Goal: Task Accomplishment & Management: Complete application form

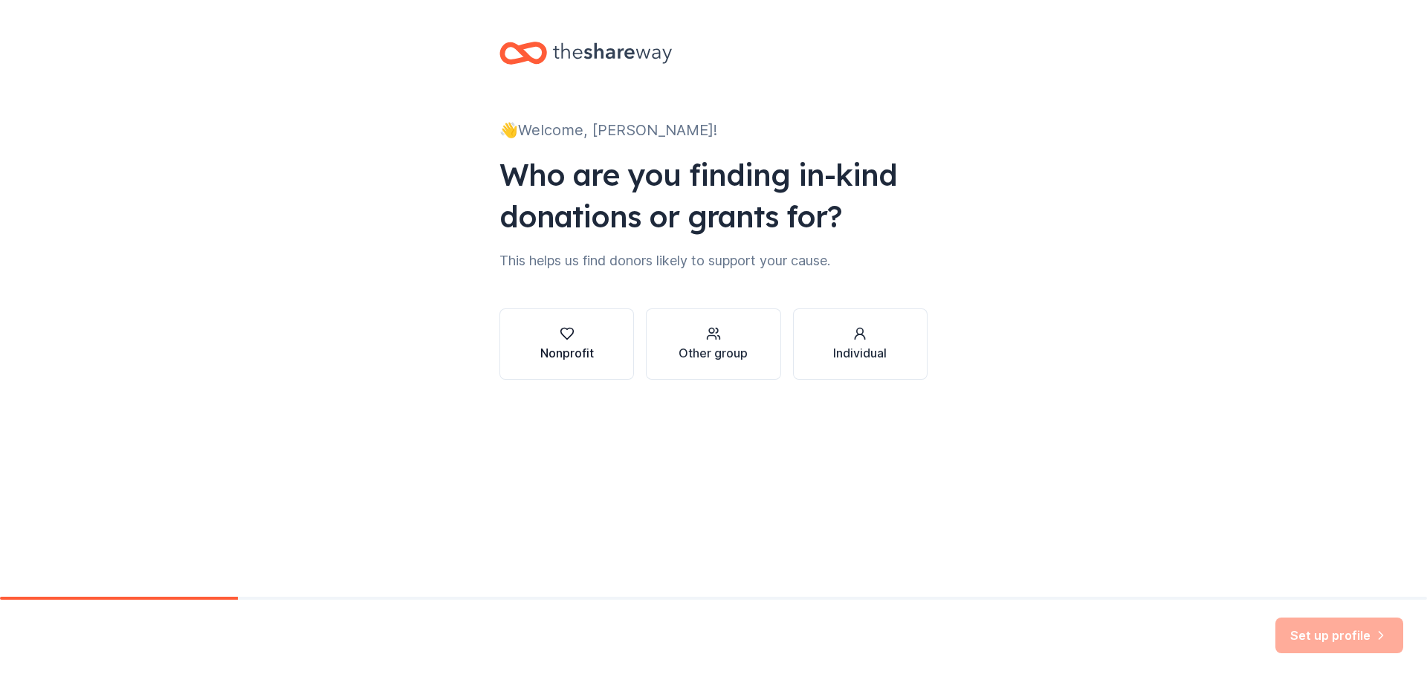
click at [609, 346] on button "Nonprofit" at bounding box center [566, 343] width 134 height 71
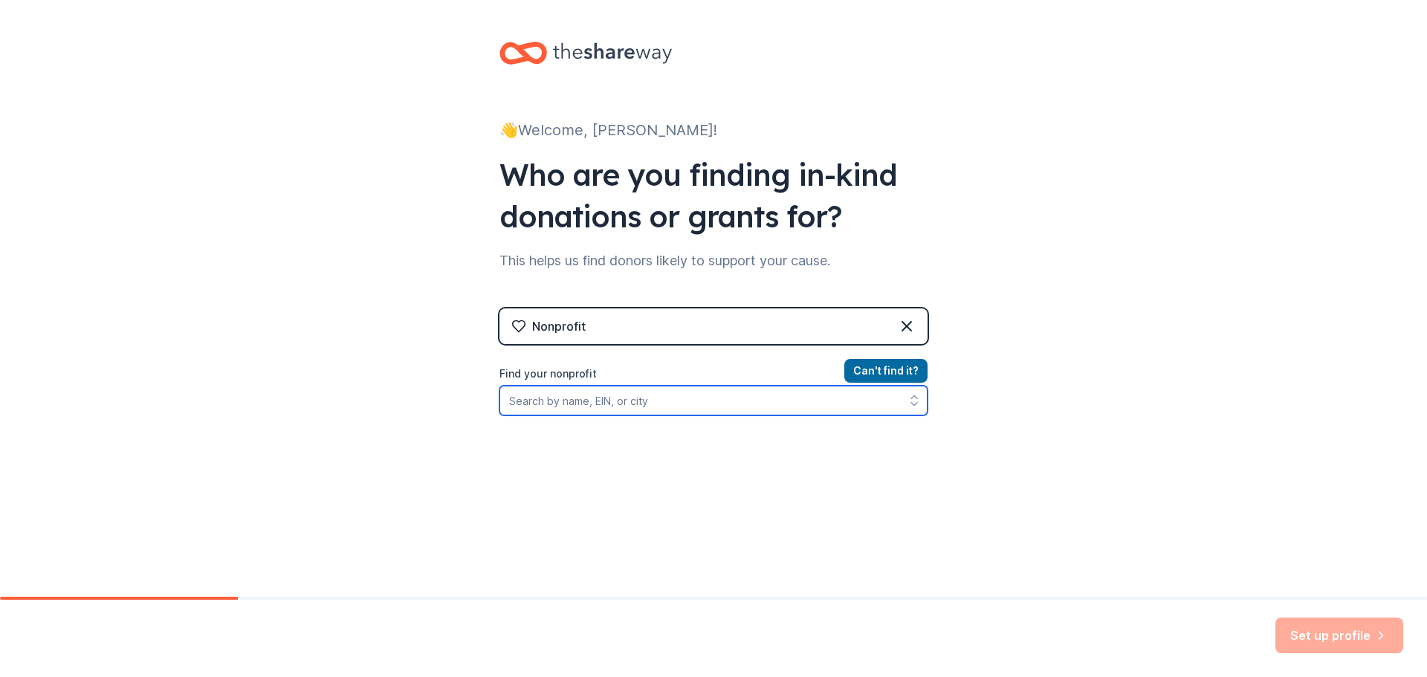
click at [764, 410] on input "Find your nonprofit" at bounding box center [713, 401] width 428 height 30
paste input "I’m [PERSON_NAME], an Associate Board member of The HOPE Program, and I’d love …"
type input "I’m [PERSON_NAME], an Associate Board member of The HOPE Program, and I’d love …"
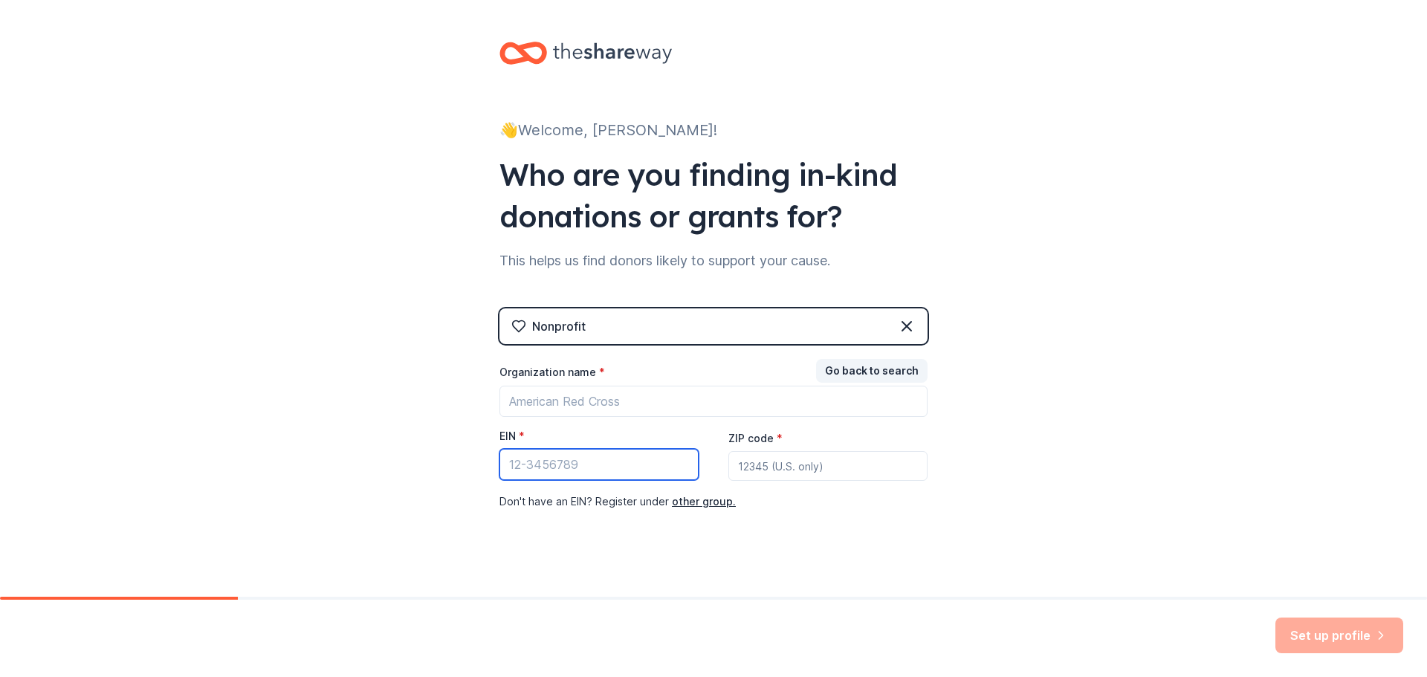
click at [594, 461] on input "EIN *" at bounding box center [598, 464] width 199 height 31
paste input "[US_EMPLOYER_IDENTIFICATION_NUMBER]"
type input "[US_EMPLOYER_IDENTIFICATION_NUMBER]"
click at [677, 324] on div "Nonprofit" at bounding box center [713, 326] width 428 height 36
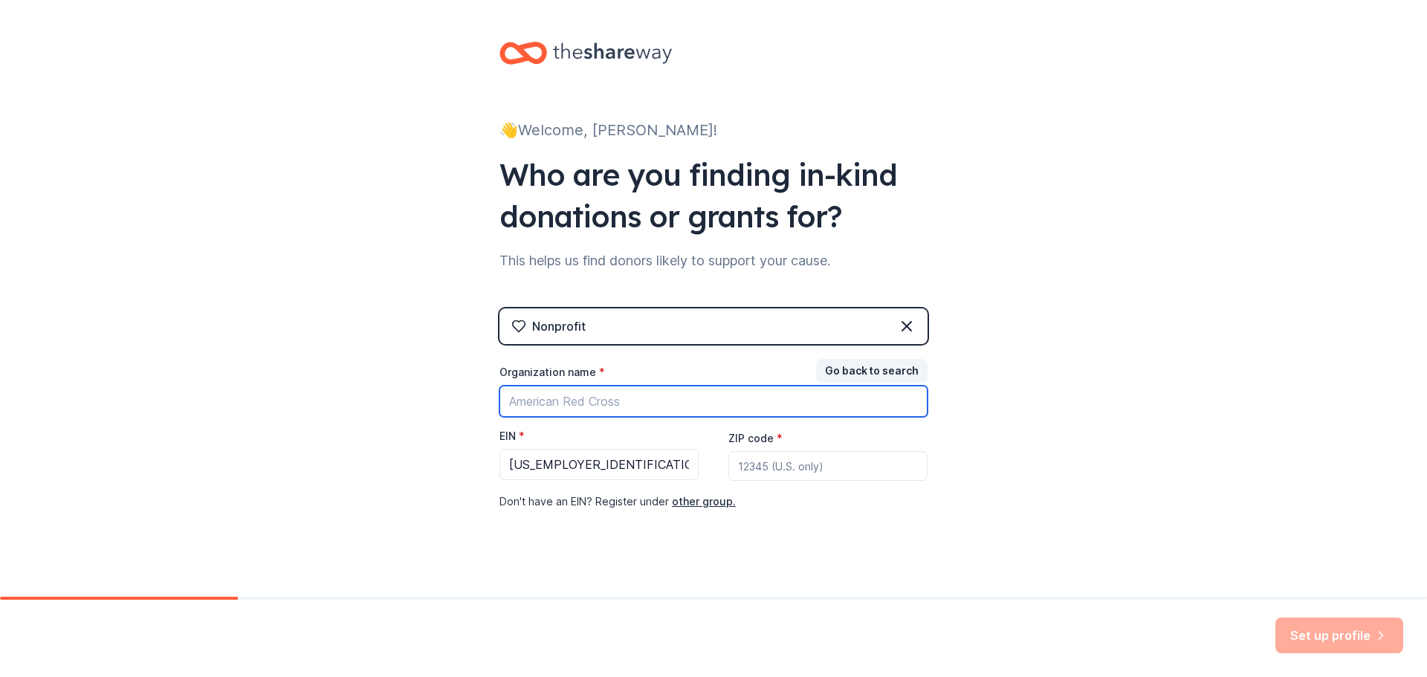
click at [629, 391] on input "Organization name *" at bounding box center [713, 401] width 428 height 31
type input "The Hope Program"
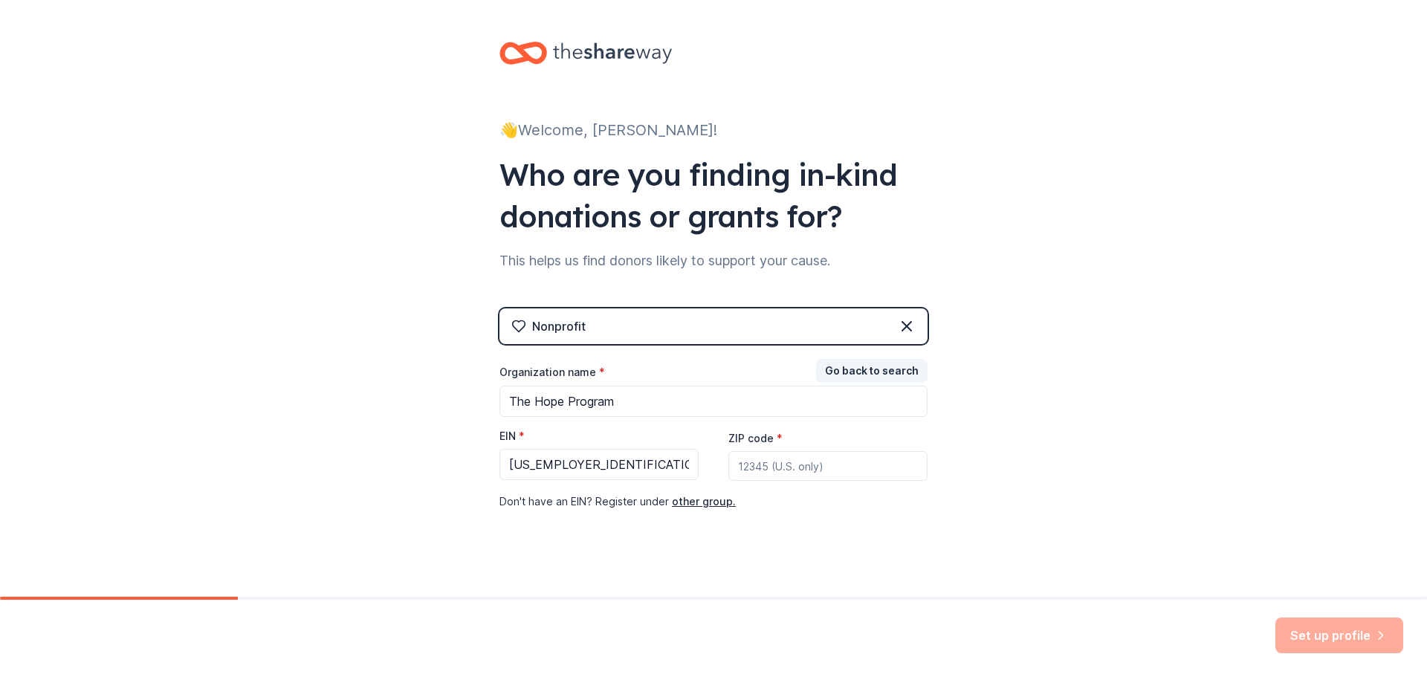
click at [794, 470] on input "ZIP code *" at bounding box center [827, 466] width 199 height 30
type input "11201"
click at [1329, 646] on button "Set up profile" at bounding box center [1339, 636] width 128 height 36
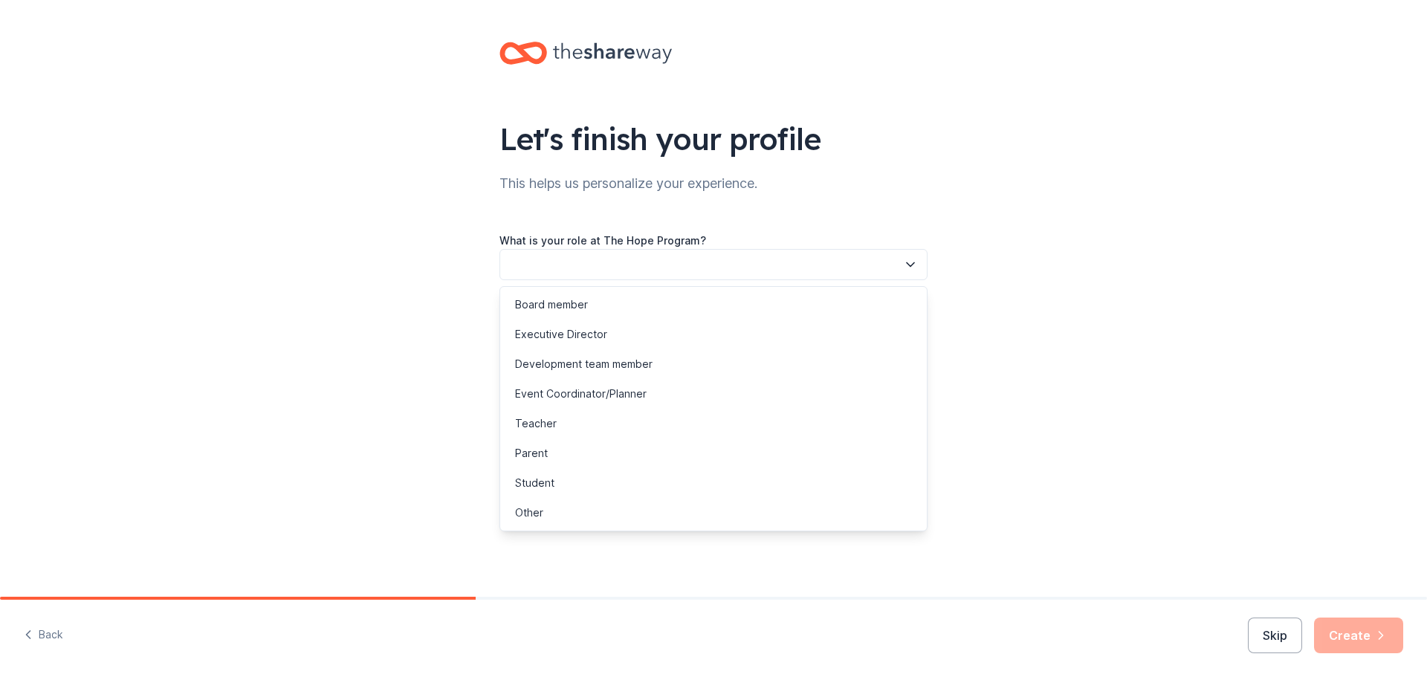
click at [858, 278] on button "button" at bounding box center [713, 264] width 428 height 31
click at [585, 506] on div "Other" at bounding box center [713, 513] width 421 height 30
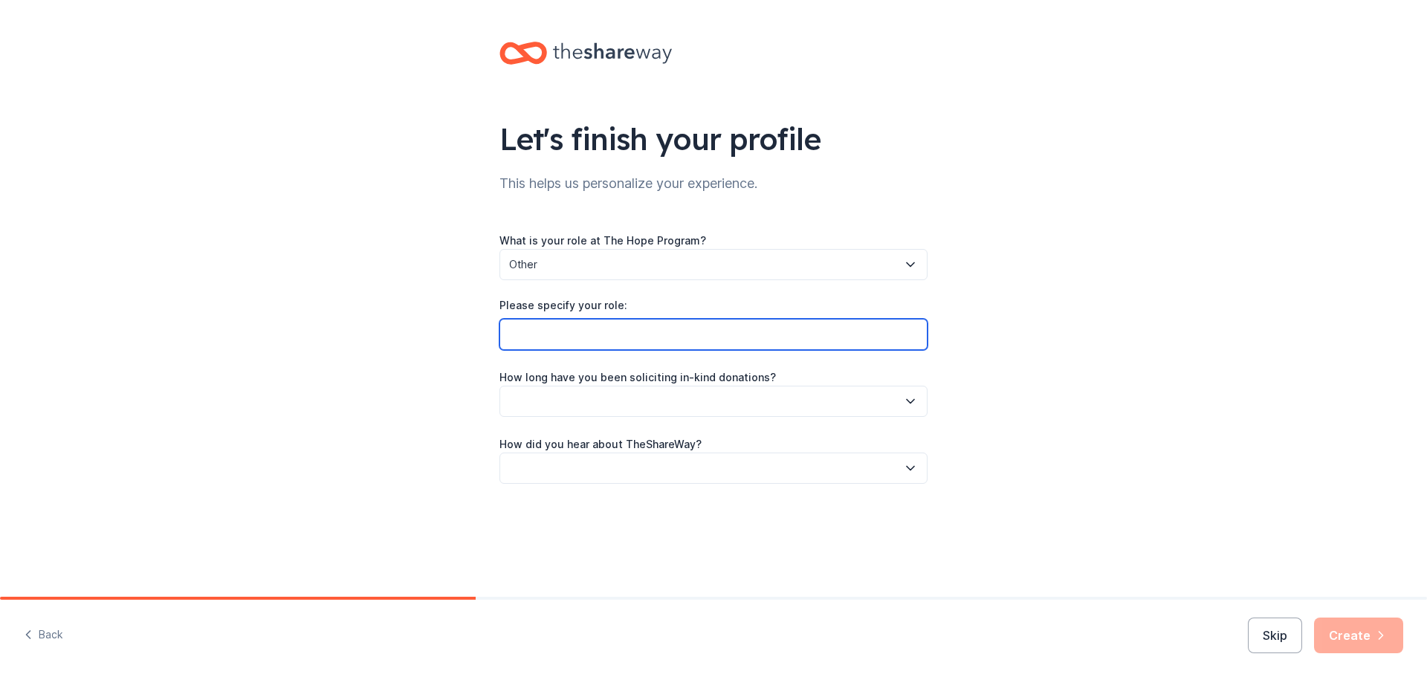
click at [621, 329] on input "Please specify your role:" at bounding box center [713, 334] width 428 height 31
type input "Associate Board Member"
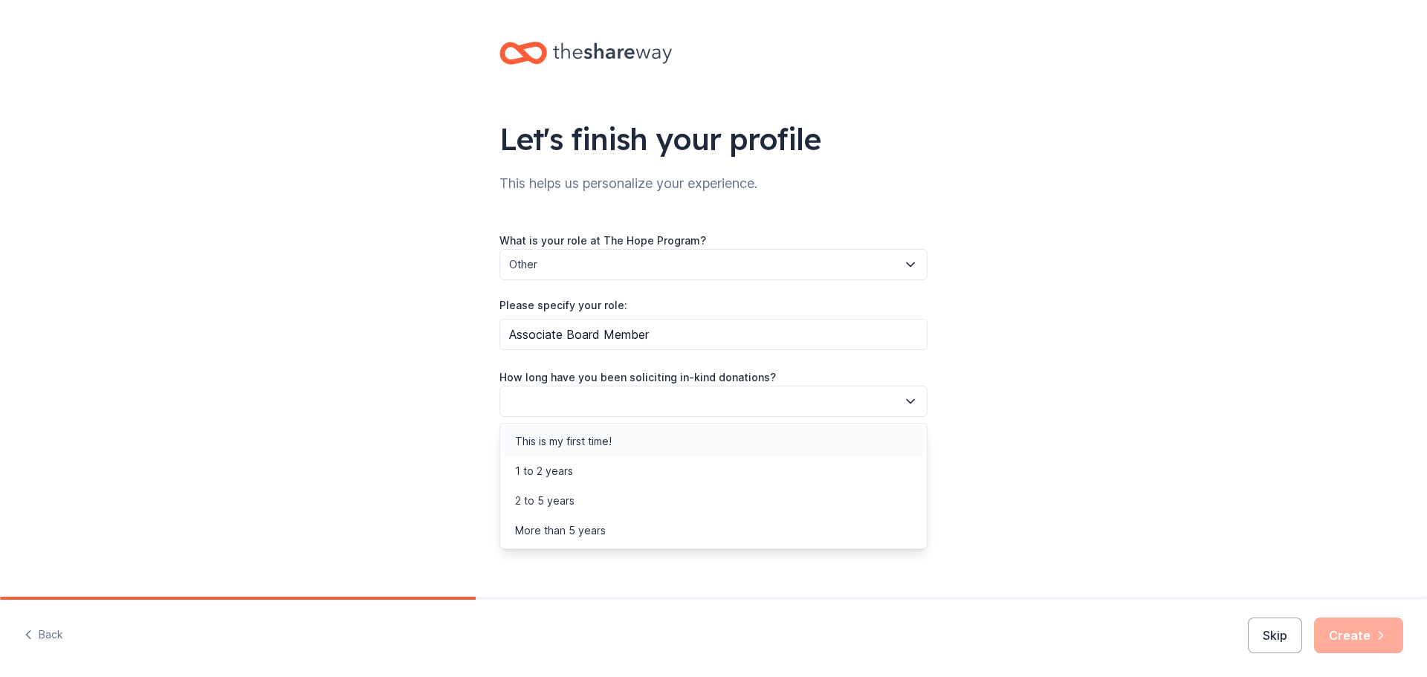
click at [609, 447] on div "This is my first time!" at bounding box center [563, 441] width 97 height 18
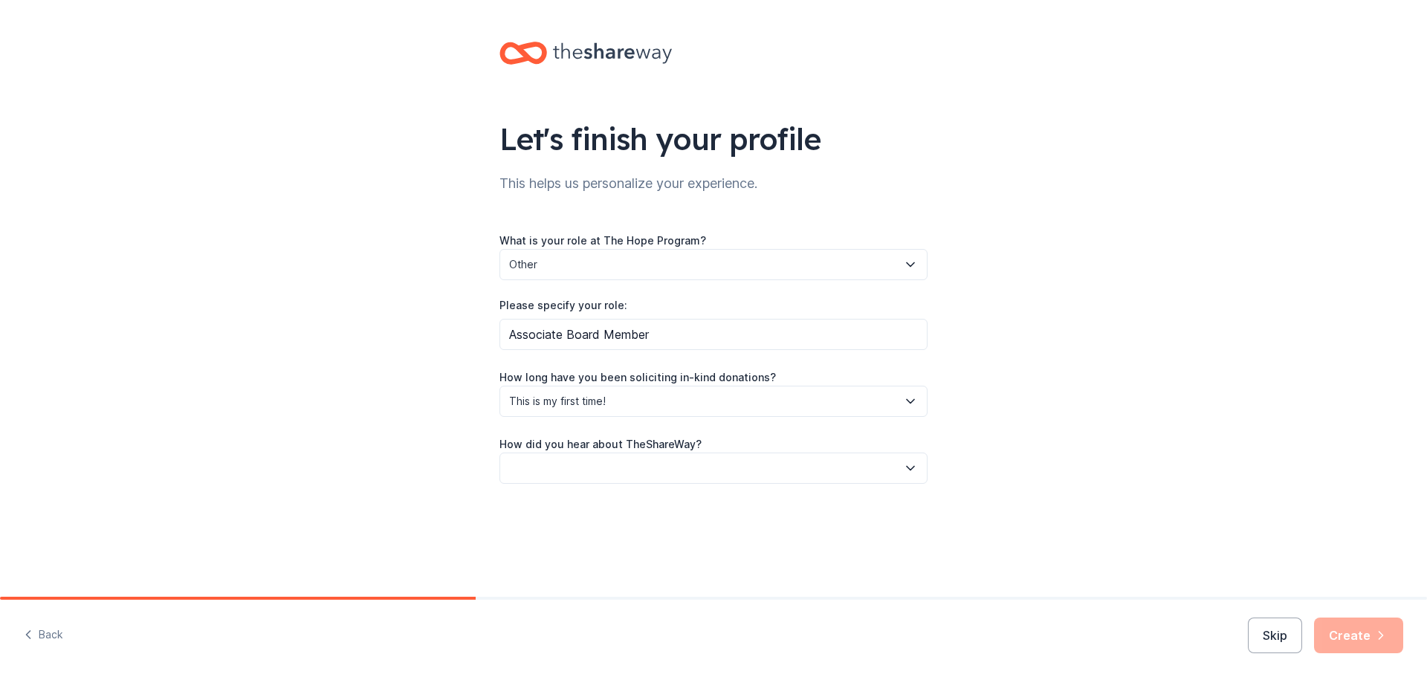
click at [623, 466] on button "button" at bounding box center [713, 468] width 428 height 31
click at [565, 552] on div "Online search" at bounding box center [713, 538] width 421 height 30
click at [1374, 644] on button "Create" at bounding box center [1358, 636] width 89 height 36
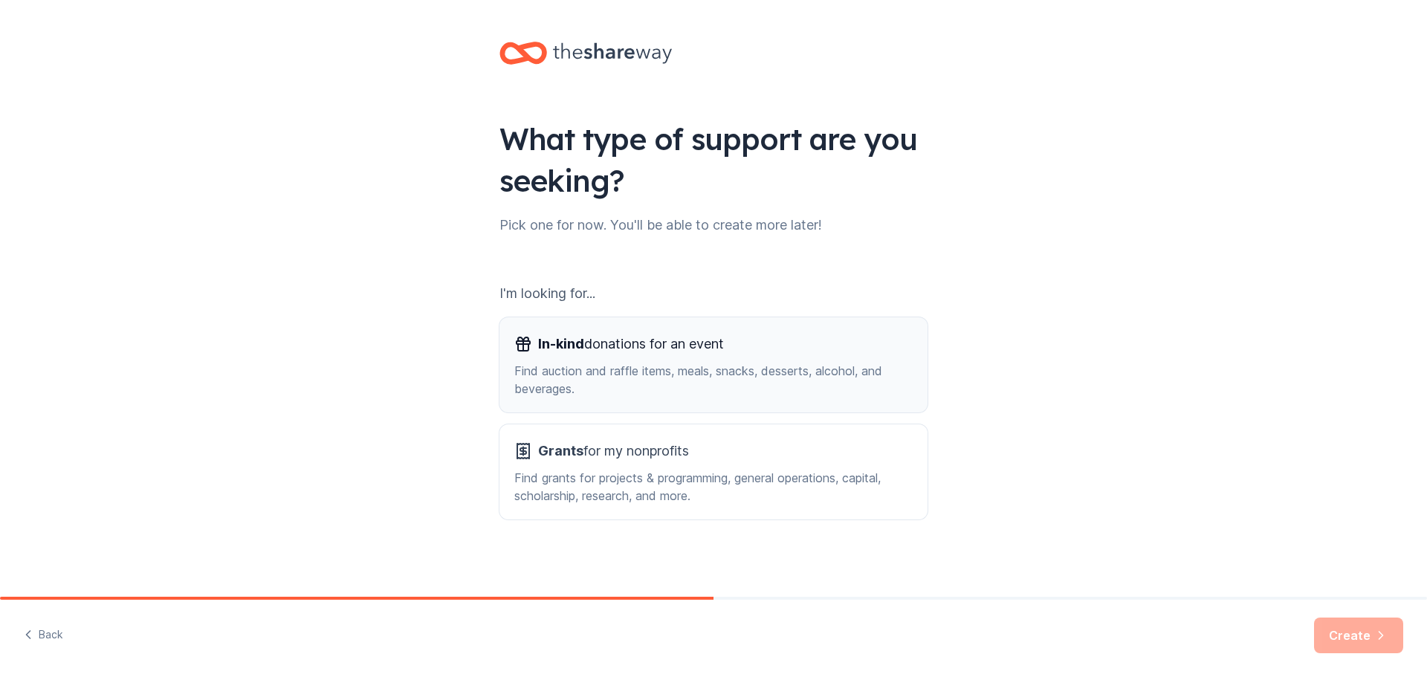
click at [646, 389] on div "Find auction and raffle items, meals, snacks, desserts, alcohol, and beverages." at bounding box center [713, 380] width 398 height 36
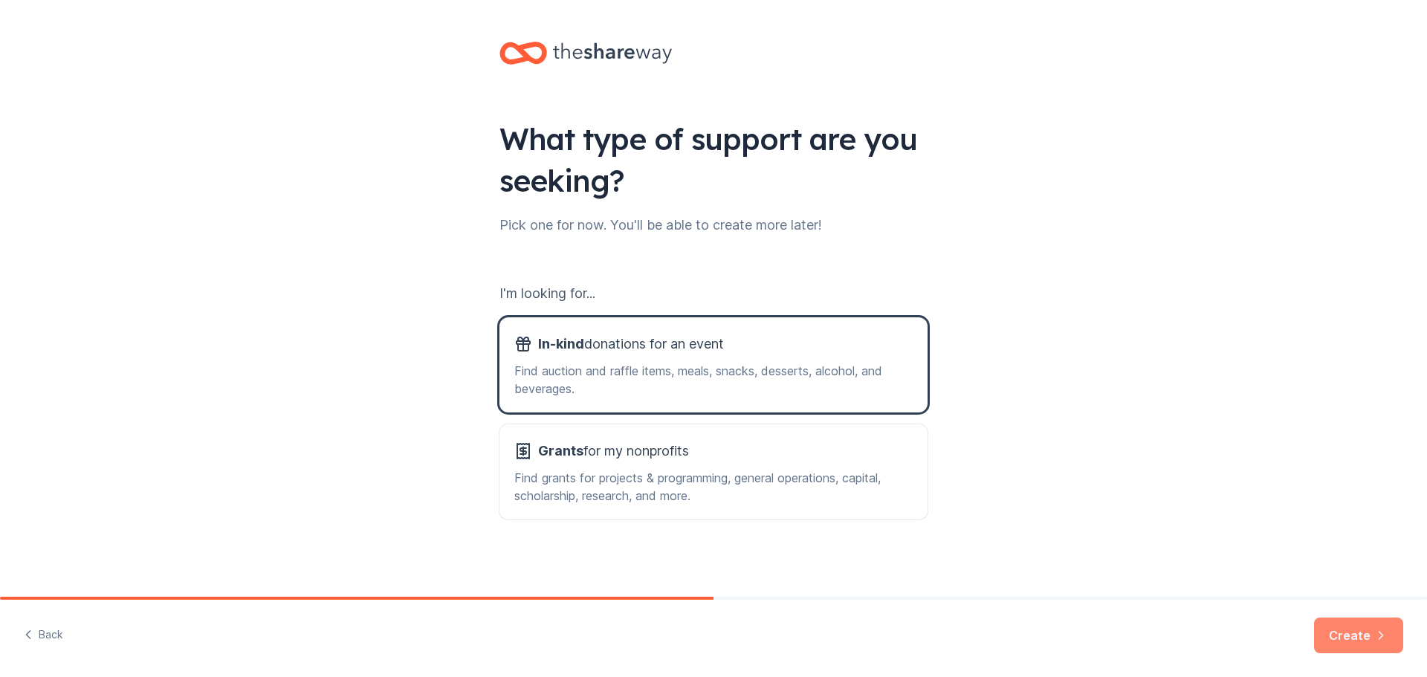
click at [1342, 635] on button "Create" at bounding box center [1358, 636] width 89 height 36
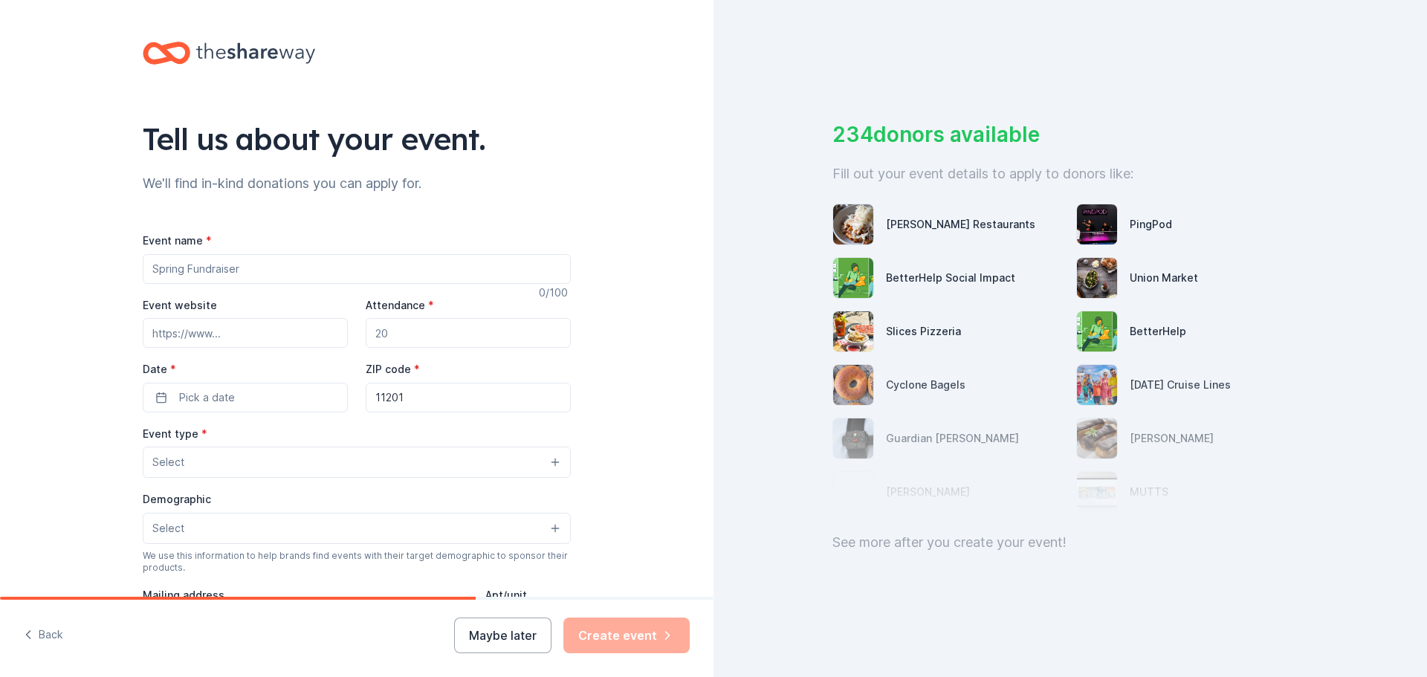
drag, startPoint x: 320, startPoint y: 262, endPoint x: 136, endPoint y: 249, distance: 184.0
click at [136, 249] on div "Tell us about your event. We'll find in-kind donations you can apply for. Event…" at bounding box center [357, 494] width 476 height 989
paste input "Haunted Hustle for HOPE 5K Run/Walk"
type input "Haunted Hustle for HOPE 5K Run/Walk"
click at [419, 323] on input "Attendance *" at bounding box center [468, 333] width 205 height 30
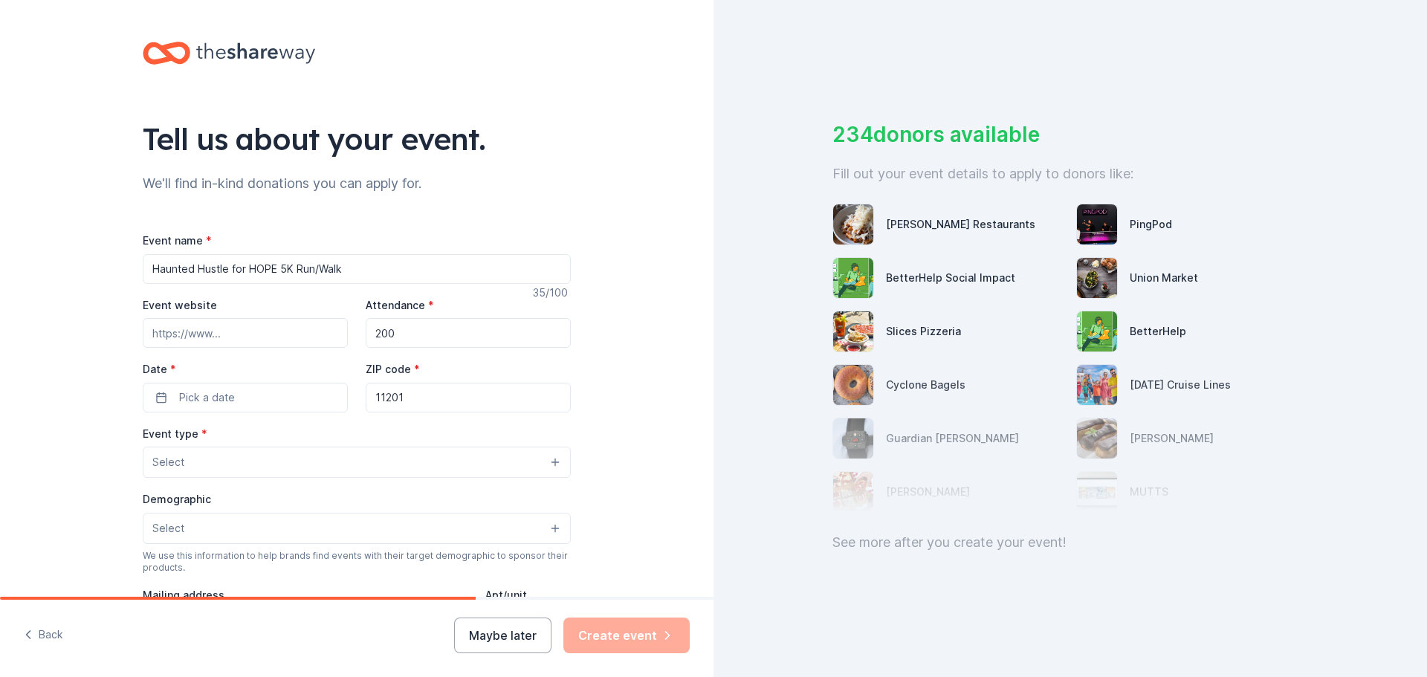
type input "200"
click at [242, 407] on button "Pick a date" at bounding box center [245, 398] width 205 height 30
click at [318, 594] on button "25" at bounding box center [320, 590] width 27 height 27
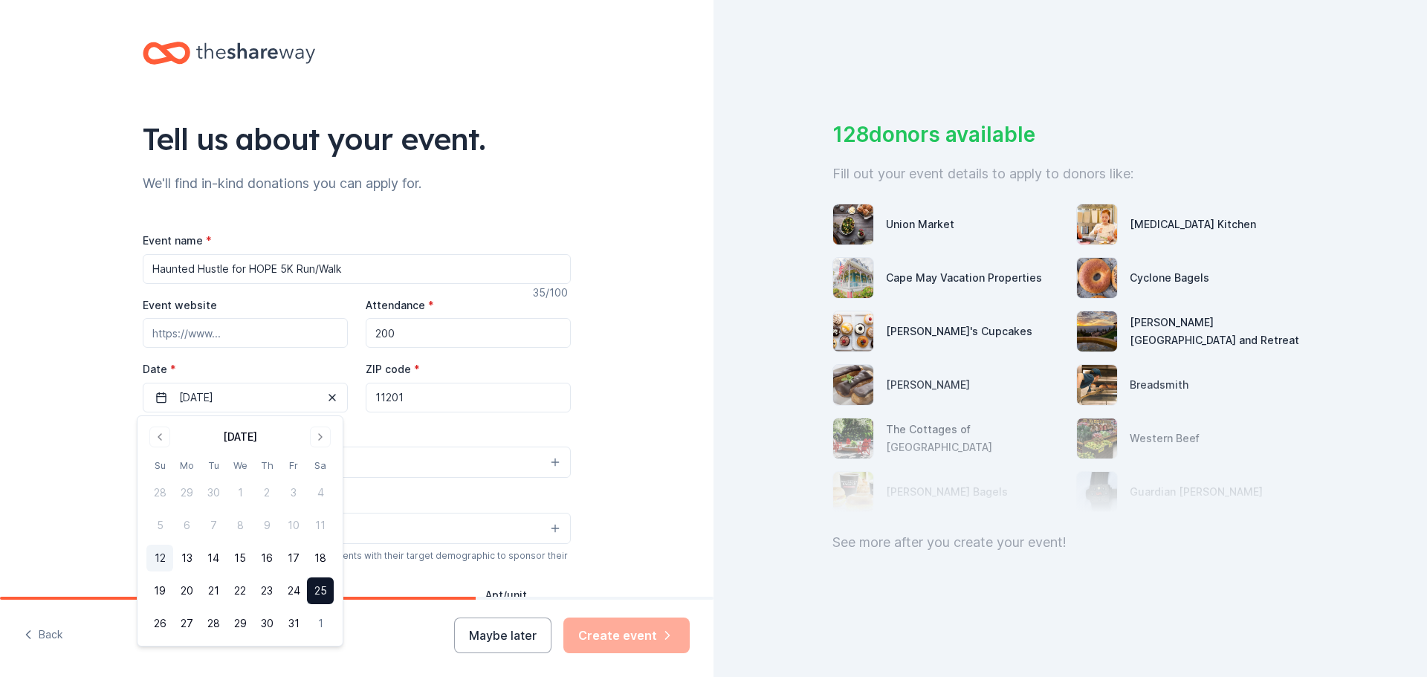
click at [327, 594] on button "25" at bounding box center [320, 590] width 27 height 27
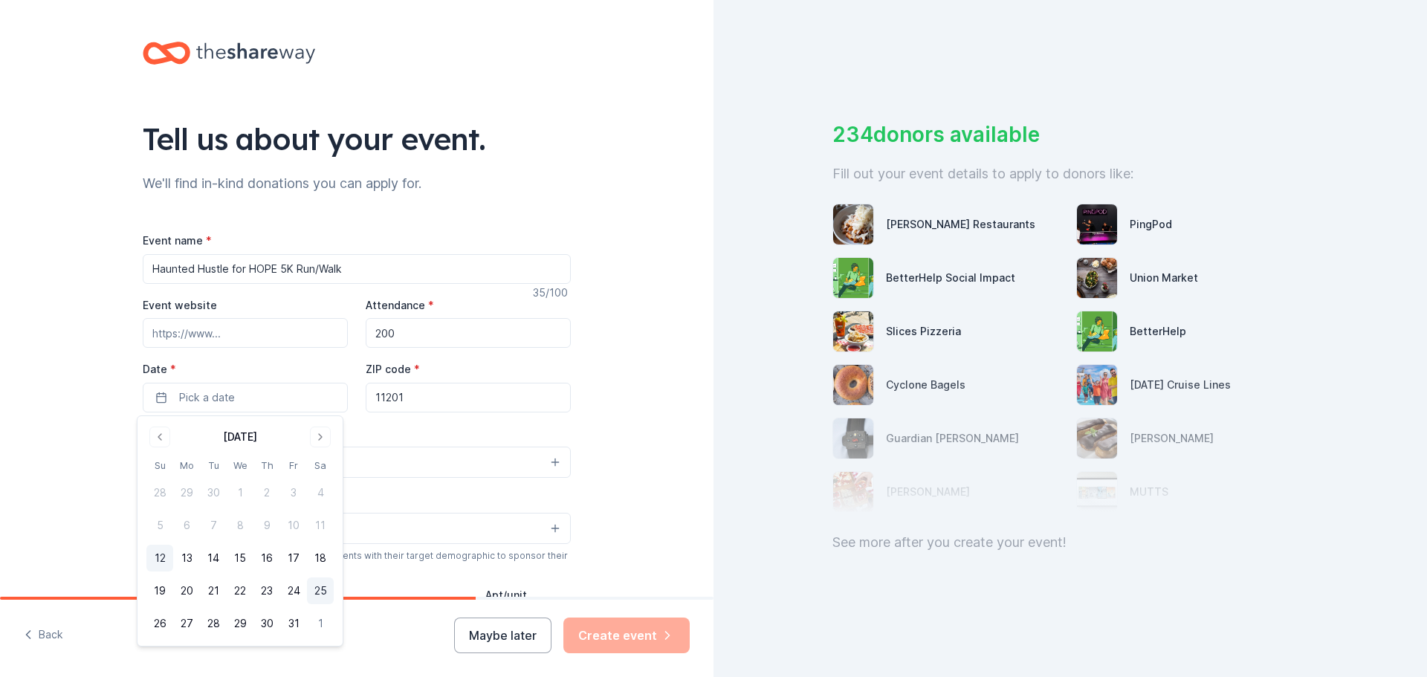
click at [326, 600] on button "25" at bounding box center [320, 590] width 27 height 27
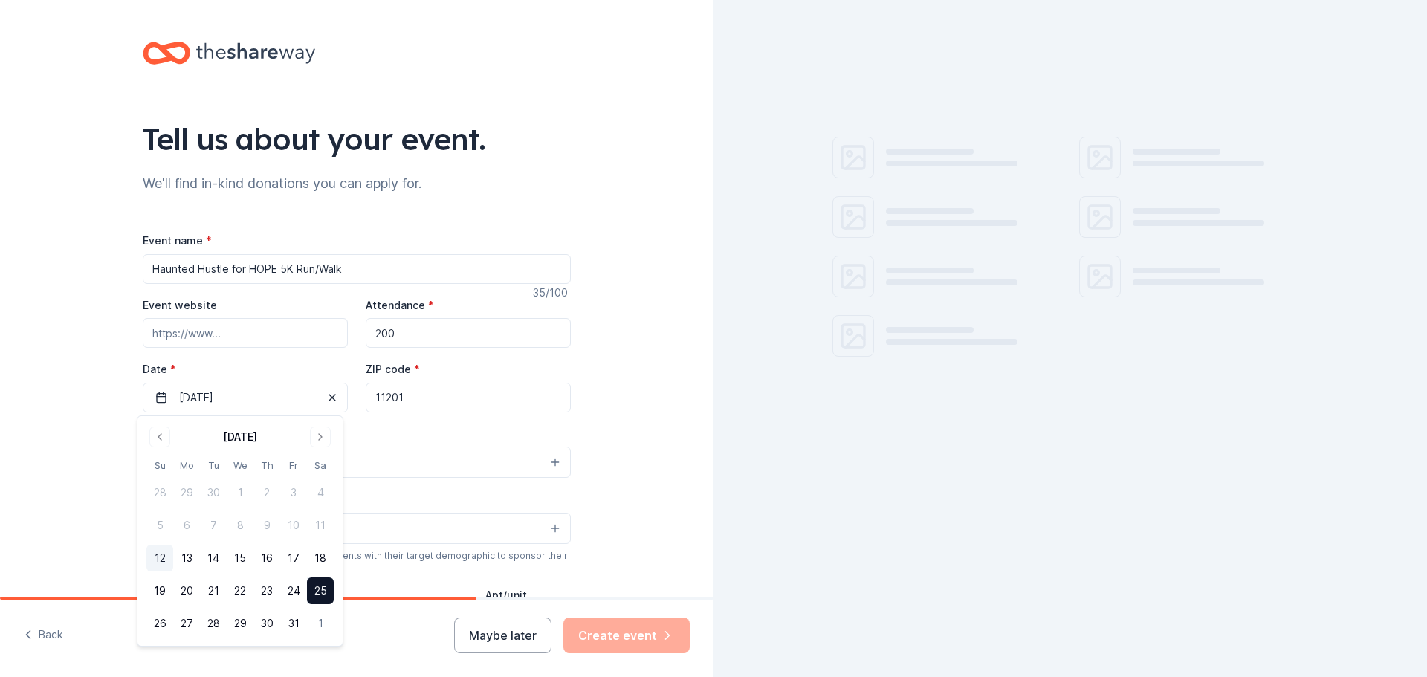
click at [600, 420] on div "Tell us about your event. We'll find in-kind donations you can apply for. Event…" at bounding box center [356, 494] width 713 height 989
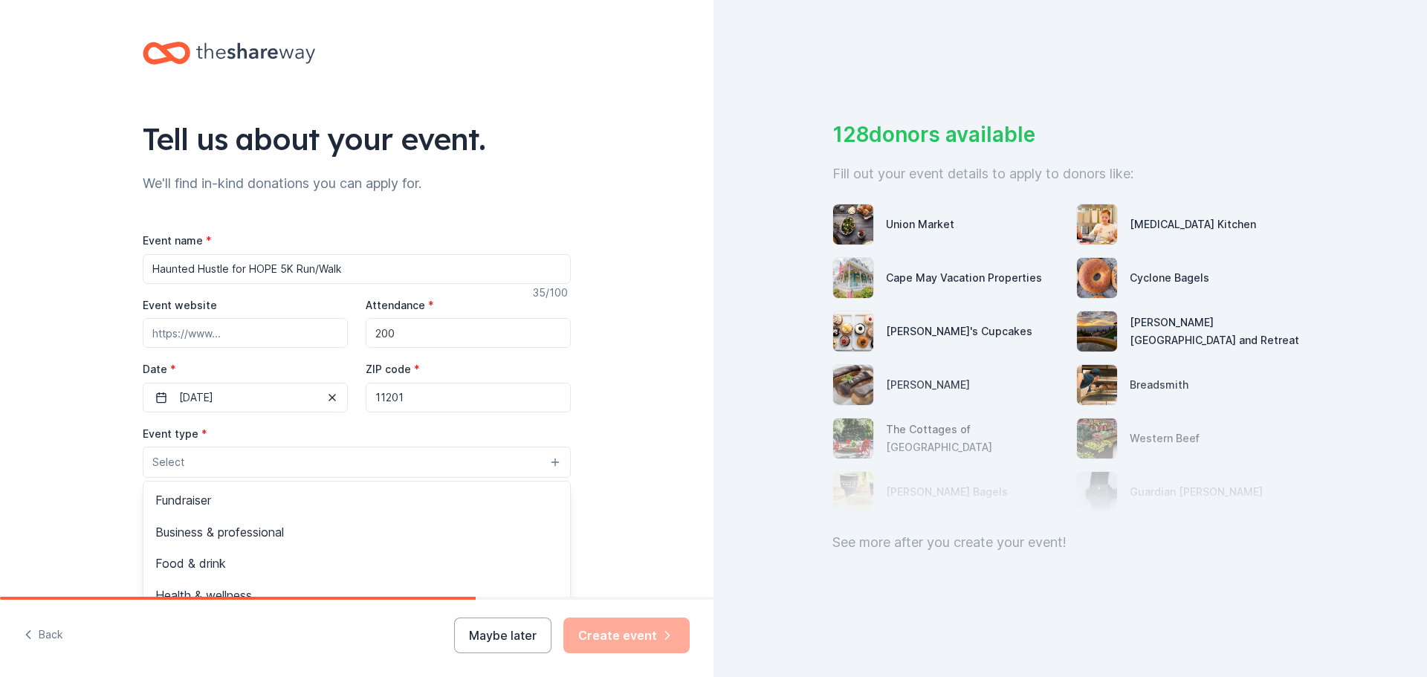
click at [404, 466] on button "Select" at bounding box center [357, 462] width 428 height 31
click at [270, 496] on span "Fundraiser" at bounding box center [356, 499] width 403 height 19
click at [601, 469] on div "Tell us about your event. We'll find in-kind donations you can apply for. Event…" at bounding box center [356, 495] width 713 height 991
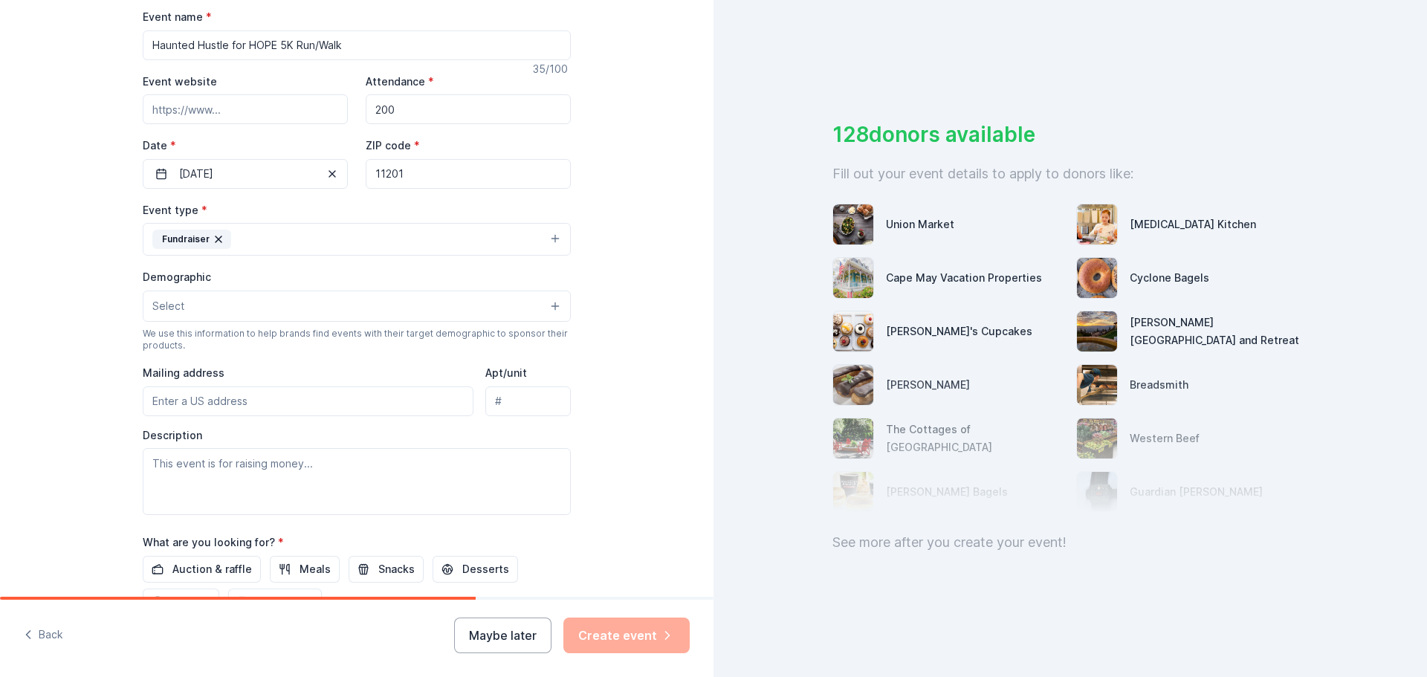
scroll to position [224, 0]
click at [310, 306] on button "Select" at bounding box center [357, 305] width 428 height 31
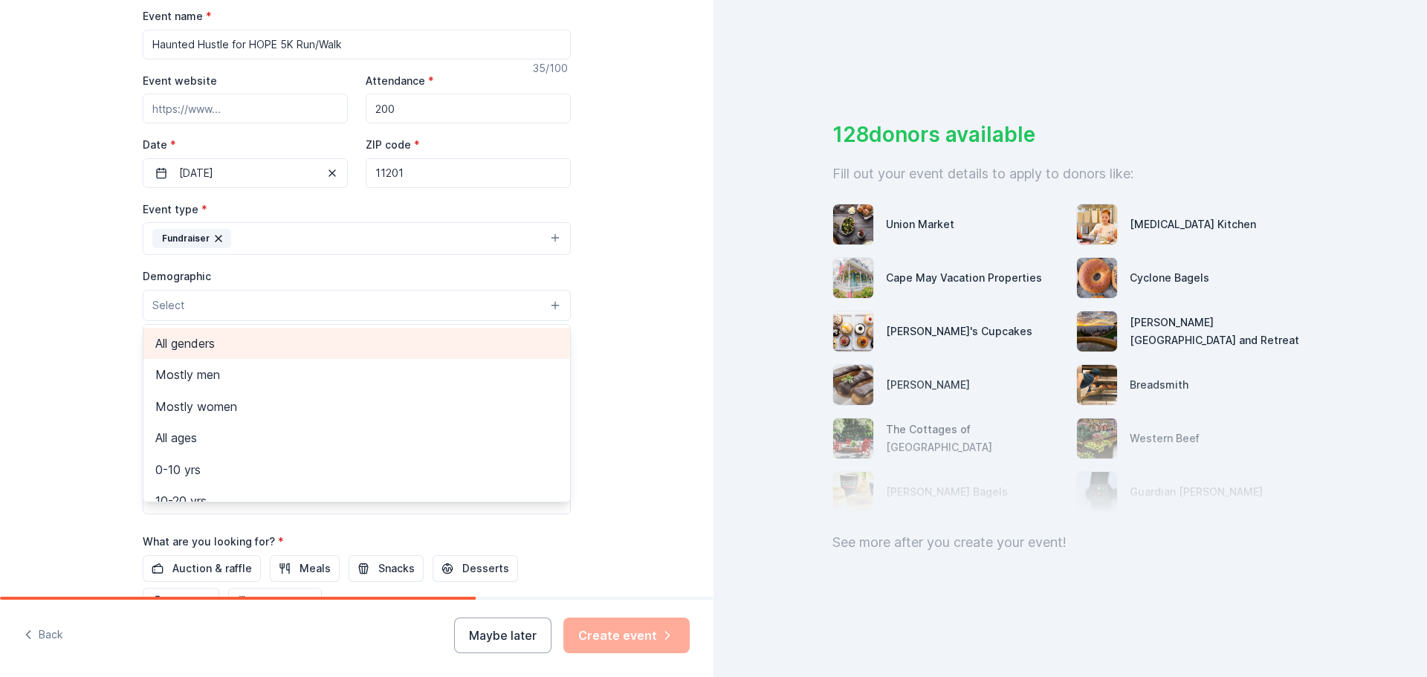
click at [212, 349] on span "All genders" at bounding box center [356, 343] width 403 height 19
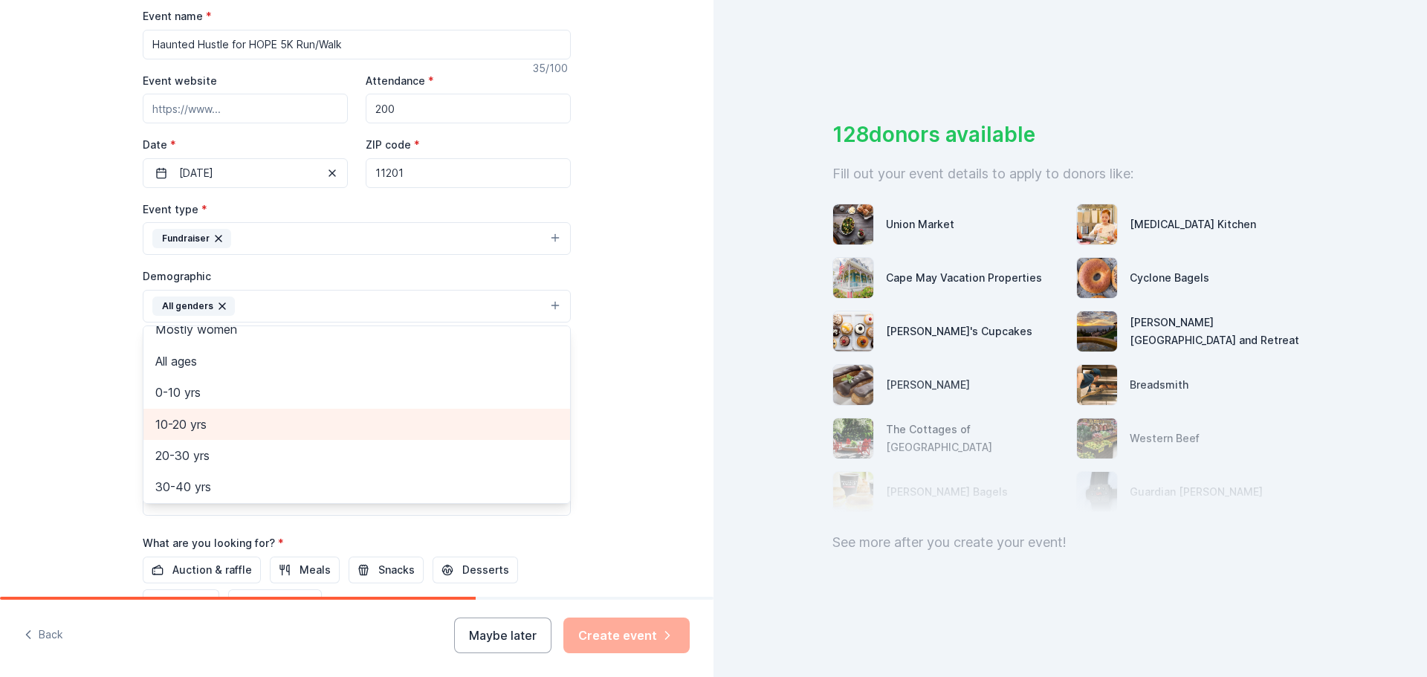
scroll to position [46, 0]
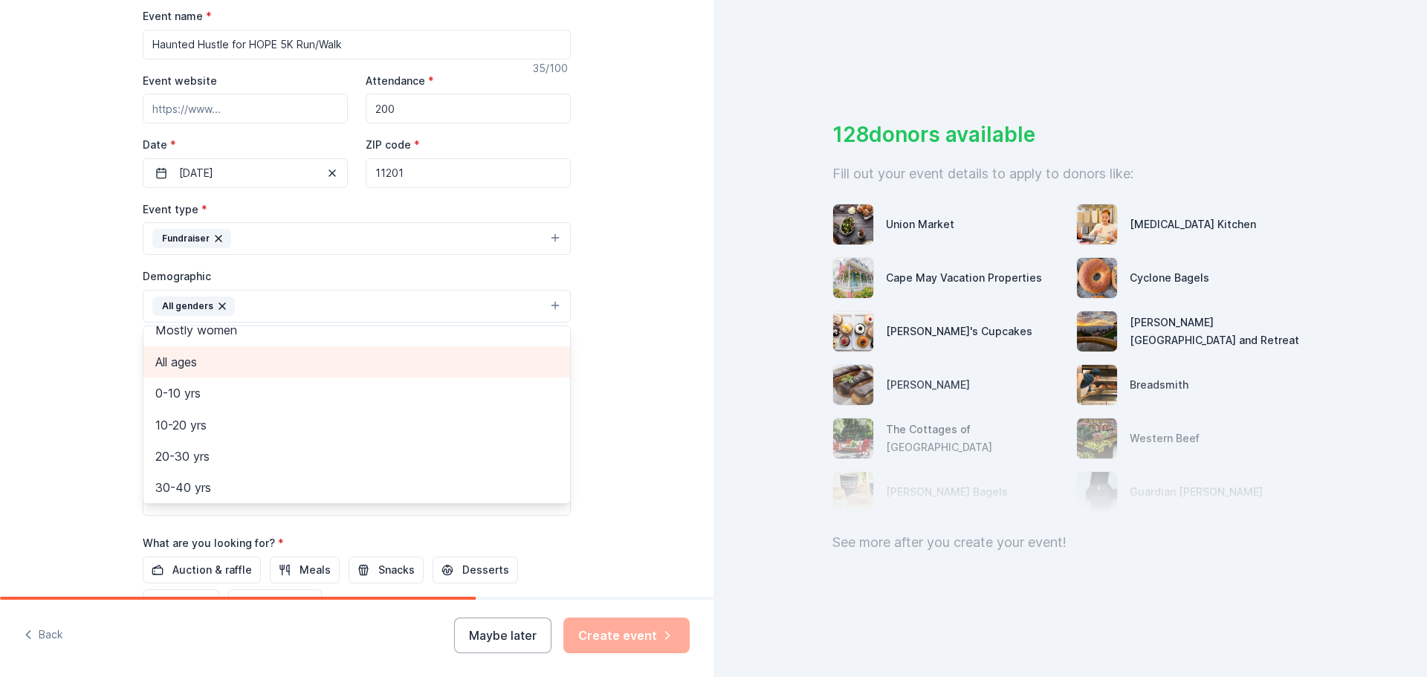
click at [199, 371] on span "All ages" at bounding box center [356, 361] width 403 height 19
click at [644, 389] on div "Tell us about your event. We'll find in-kind donations you can apply for. Event…" at bounding box center [356, 272] width 713 height 992
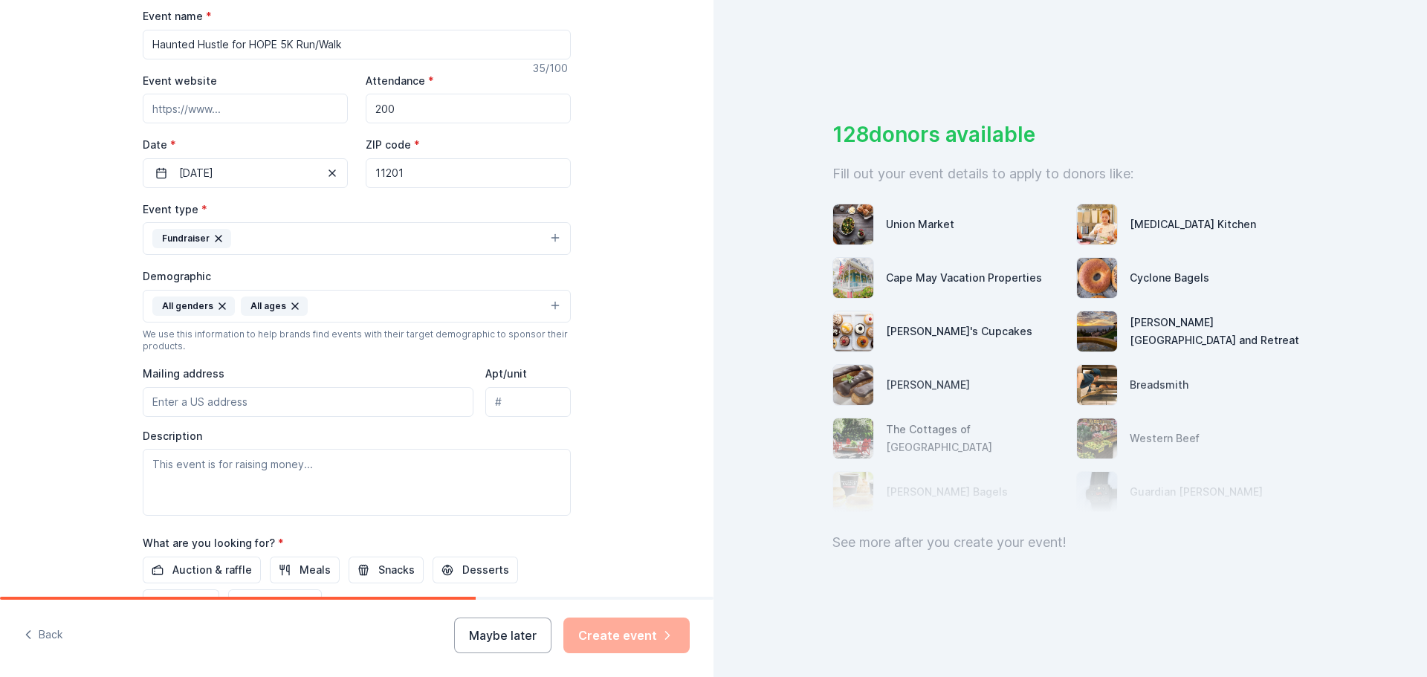
click at [236, 396] on input "Mailing address" at bounding box center [308, 402] width 331 height 30
paste input "[STREET_ADDRESS][PERSON_NAME]"
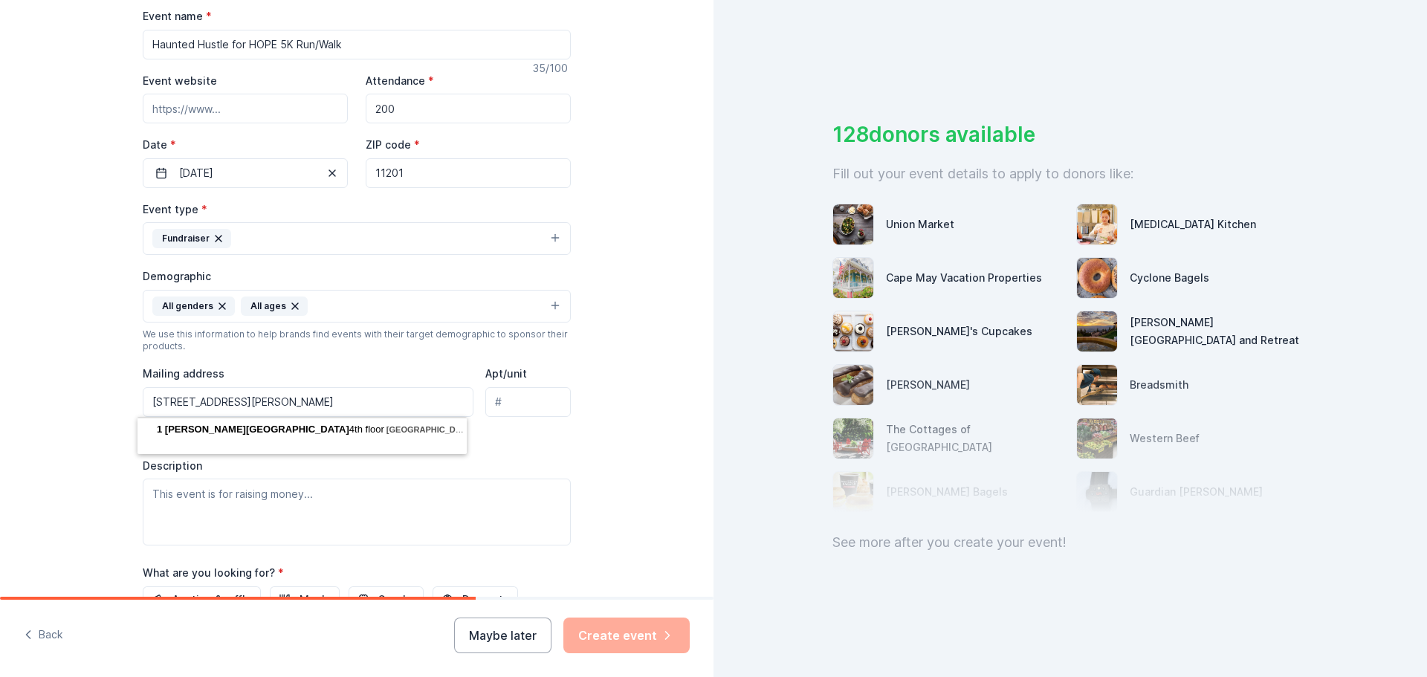
drag, startPoint x: 222, startPoint y: 401, endPoint x: 239, endPoint y: 401, distance: 17.1
click at [239, 401] on input "[STREET_ADDRESS][PERSON_NAME]" at bounding box center [308, 402] width 331 height 30
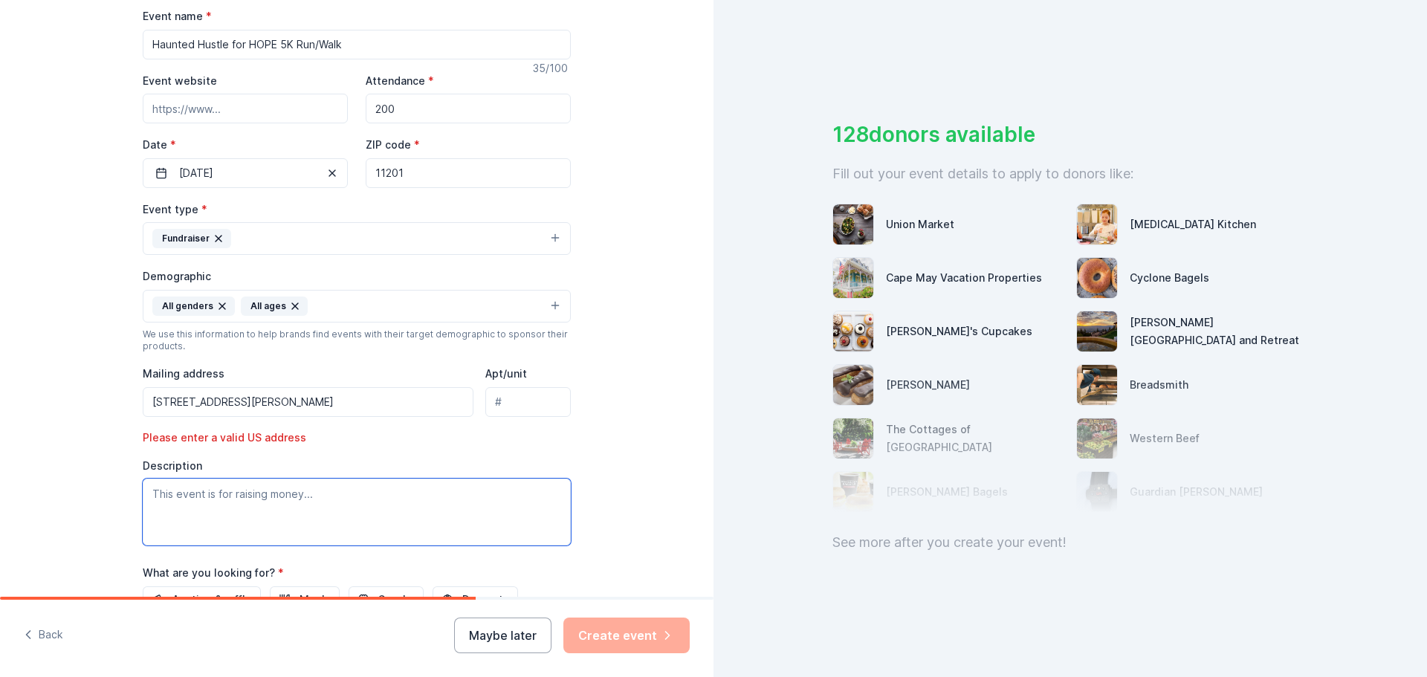
click at [290, 496] on textarea at bounding box center [357, 512] width 428 height 67
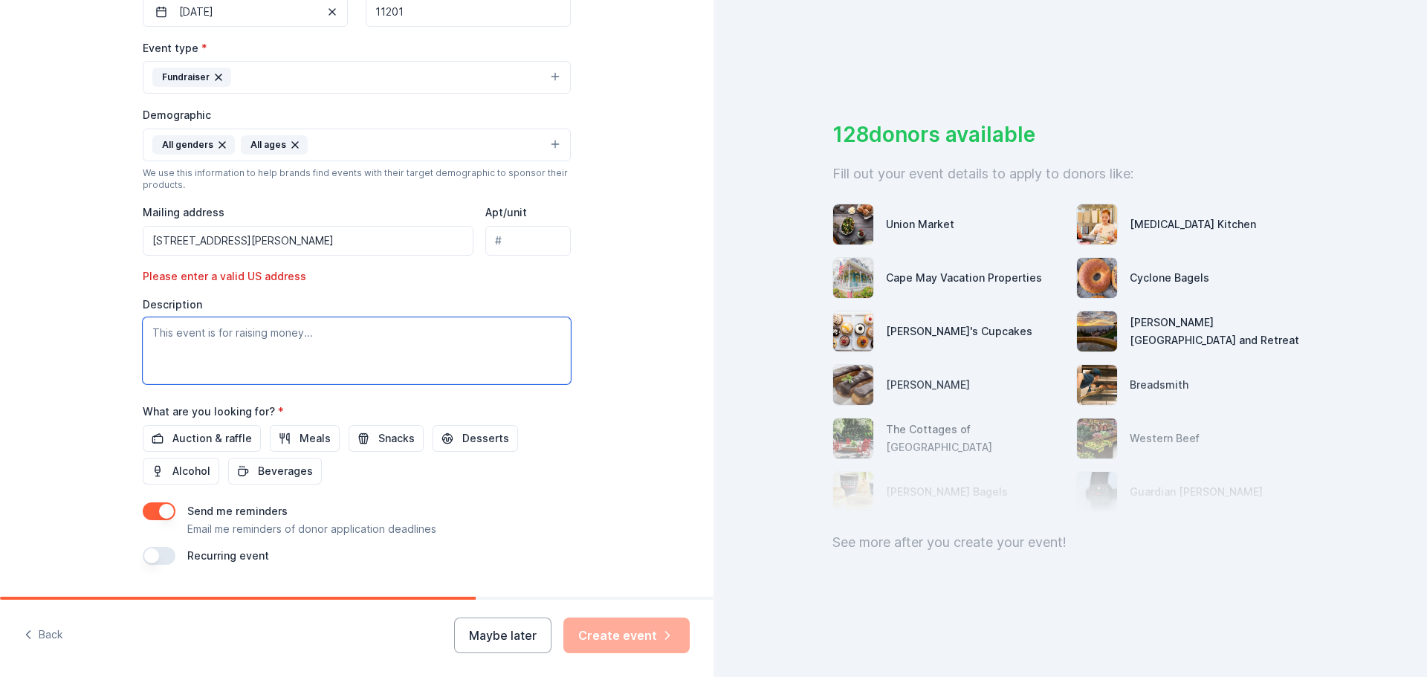
scroll to position [386, 0]
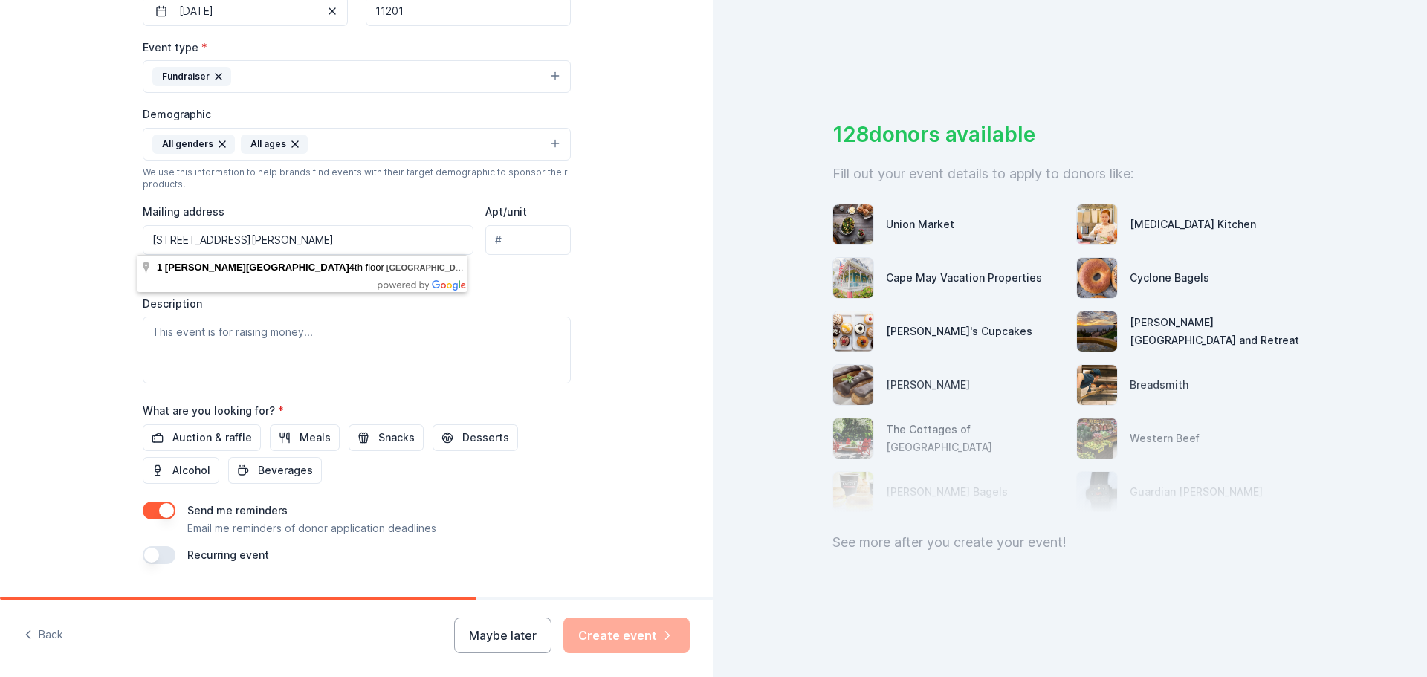
drag, startPoint x: 222, startPoint y: 236, endPoint x: 265, endPoint y: 239, distance: 42.4
click at [265, 239] on input "[STREET_ADDRESS][PERSON_NAME]" at bounding box center [308, 240] width 331 height 30
type input "[STREET_ADDRESS][PERSON_NAME]"
click at [536, 242] on input "Apt/unit" at bounding box center [527, 240] width 85 height 30
type input "4th Floor"
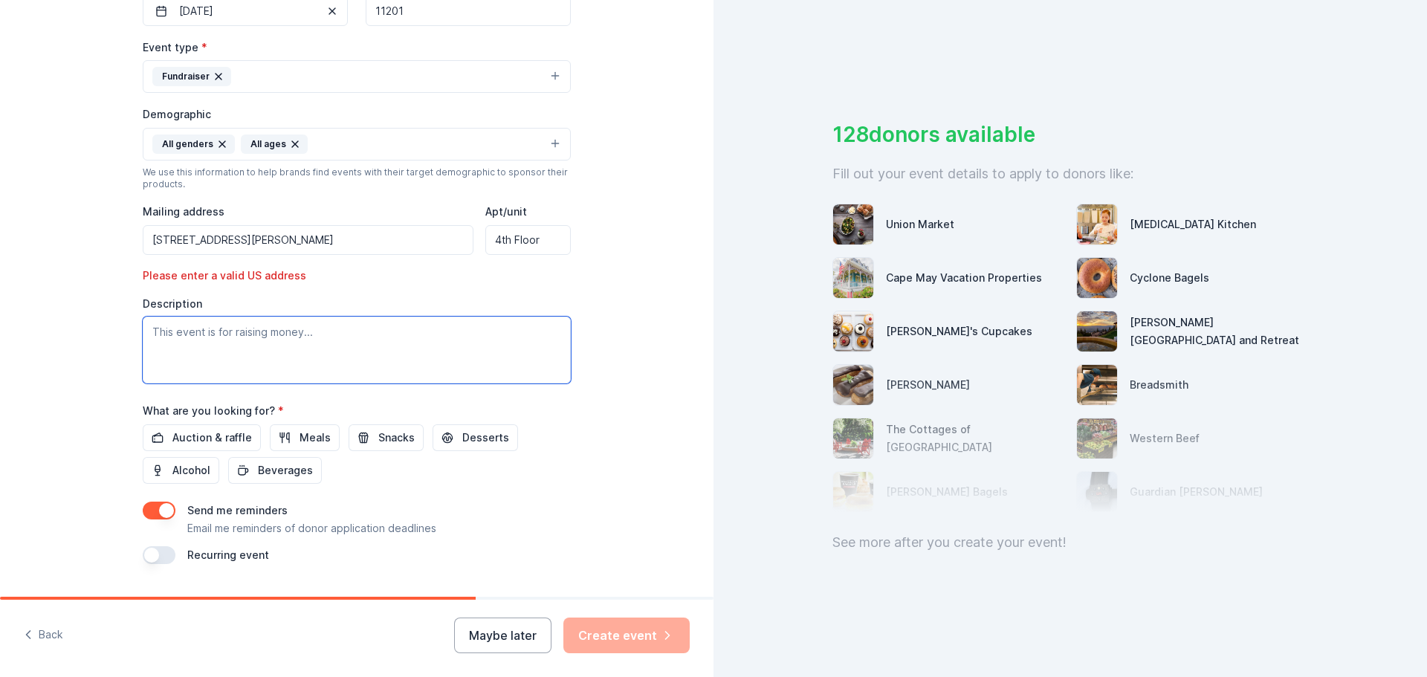
click at [342, 323] on textarea at bounding box center [357, 350] width 428 height 67
paste textarea "This [DATE]-themed 5K brings together community and supporters to raise critica…"
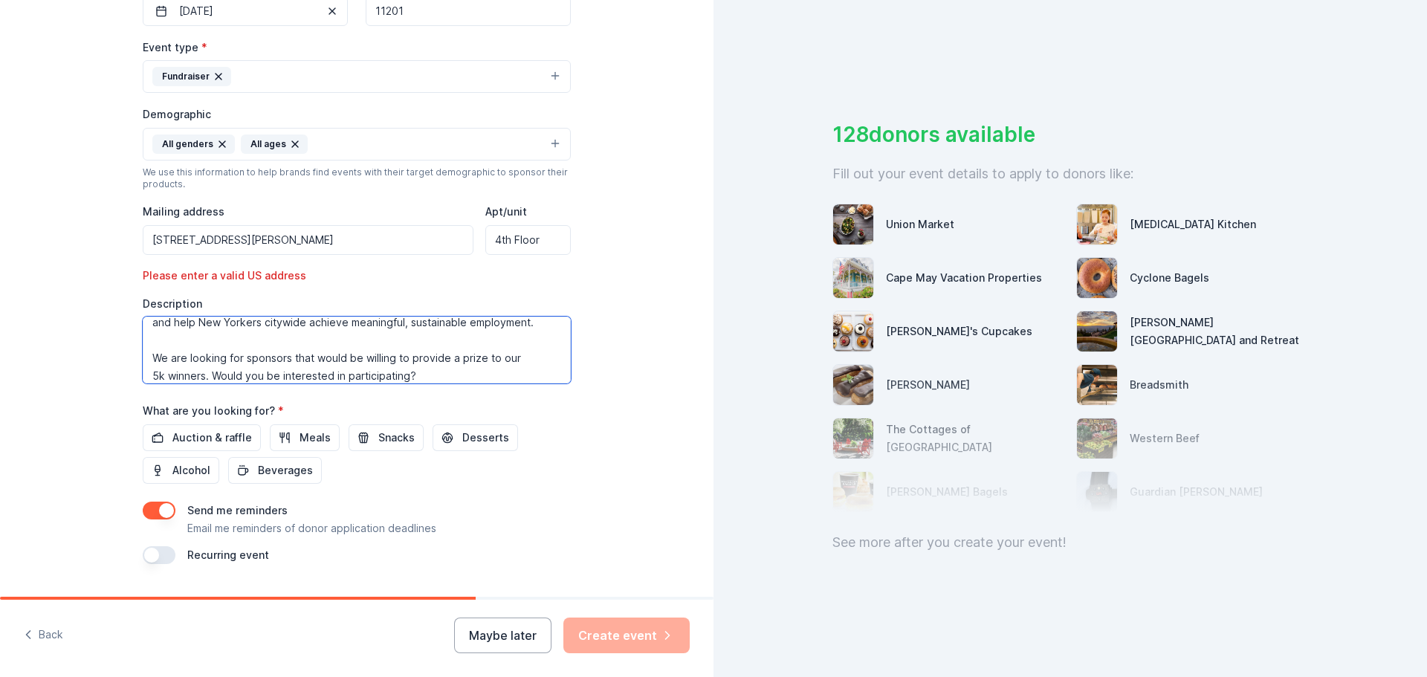
scroll to position [0, 0]
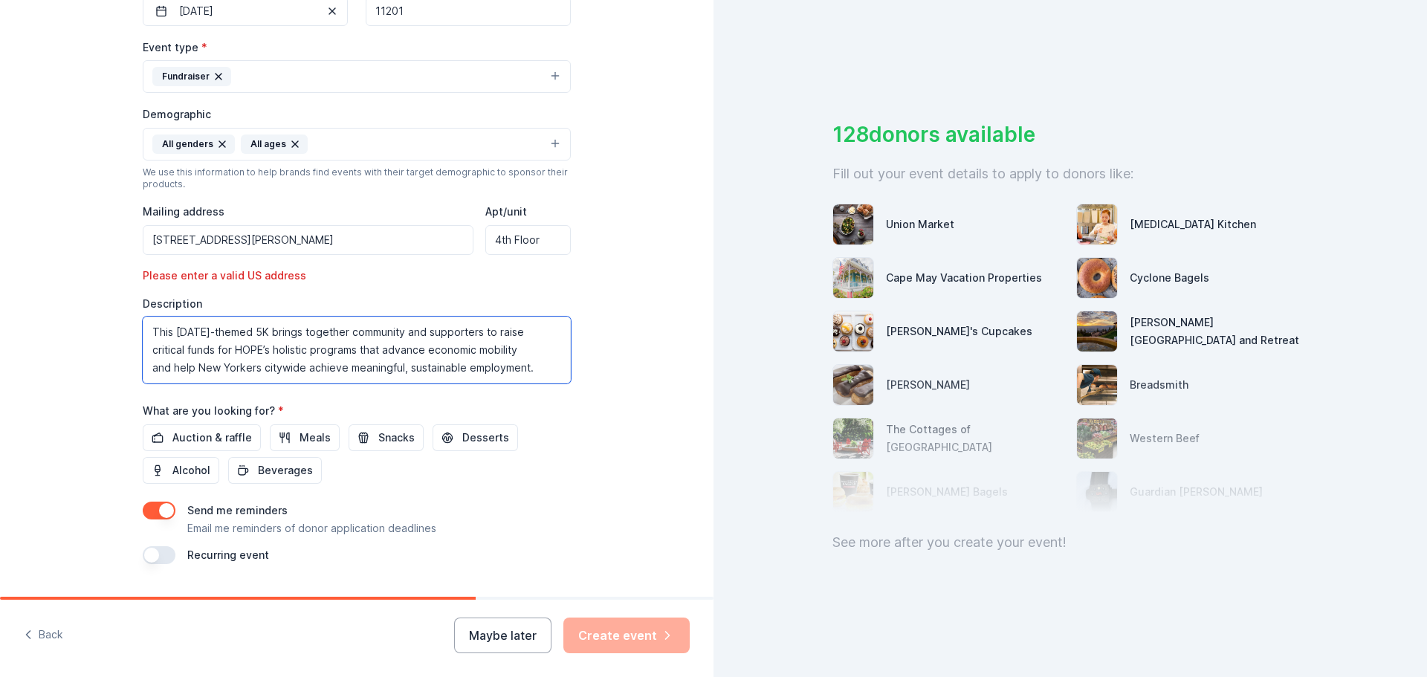
type textarea "This [DATE]-themed 5K brings together community and supporters to raise critica…"
click at [340, 243] on input "[STREET_ADDRESS][PERSON_NAME]" at bounding box center [308, 240] width 331 height 30
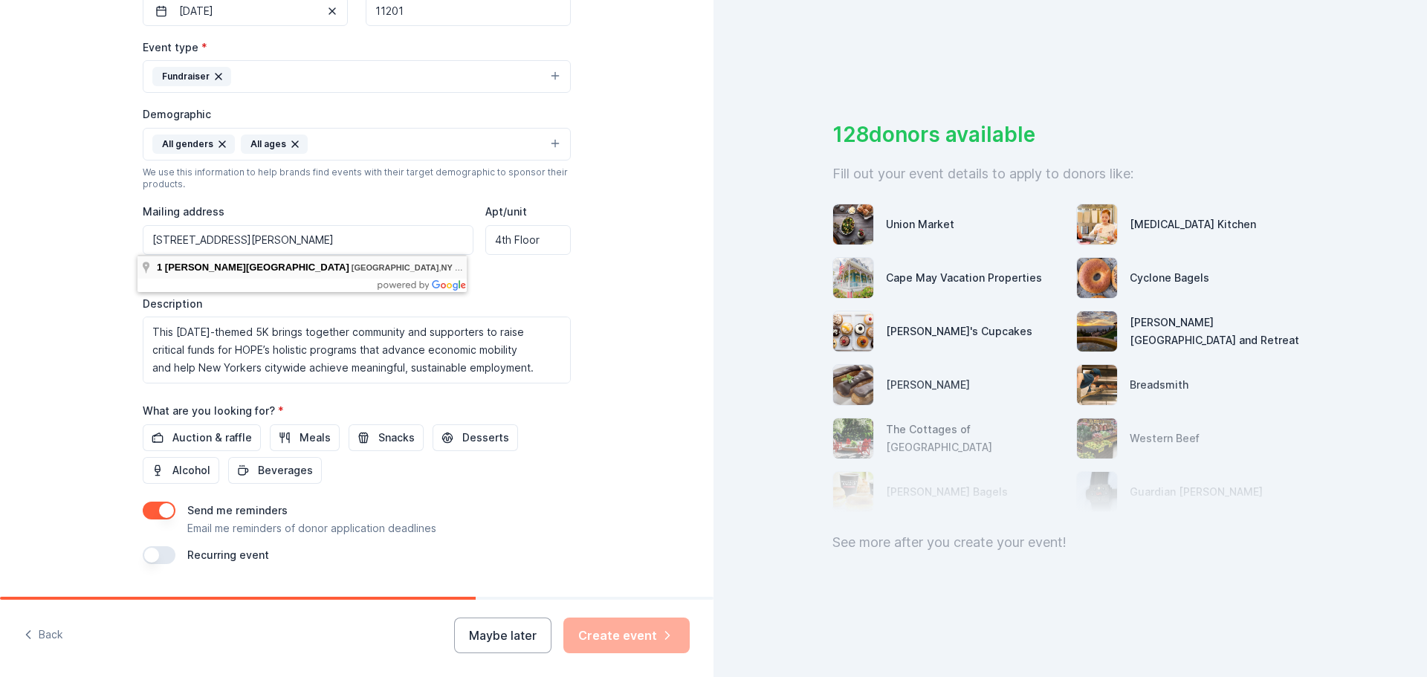
type input "[STREET_ADDRESS][PERSON_NAME]"
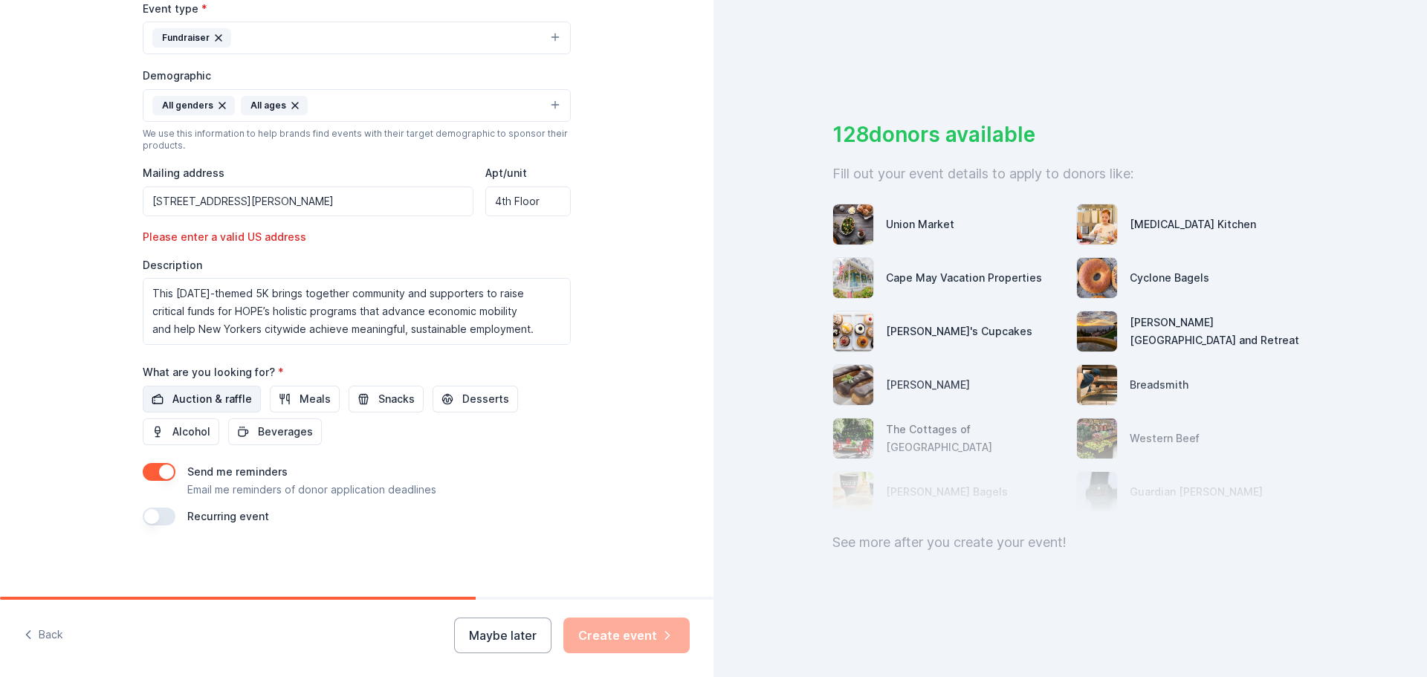
click at [202, 403] on span "Auction & raffle" at bounding box center [212, 399] width 80 height 18
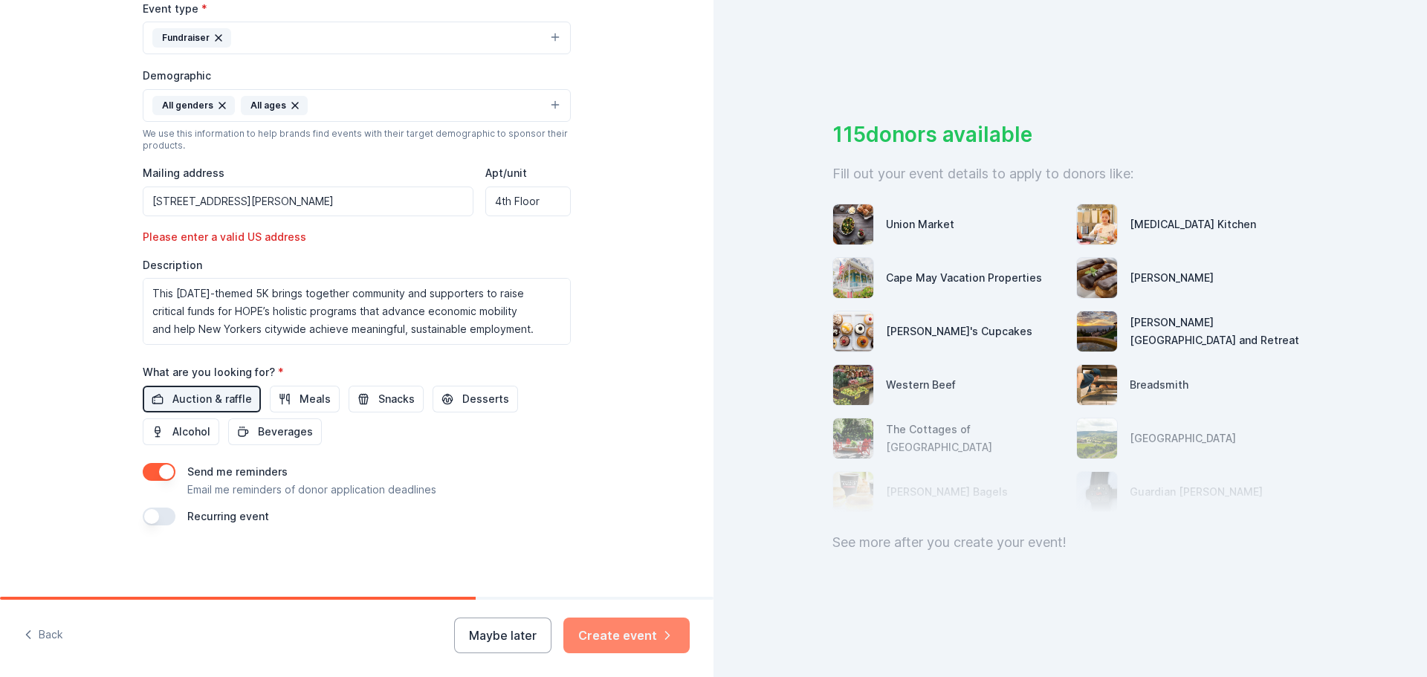
click at [606, 626] on button "Create event" at bounding box center [626, 636] width 126 height 36
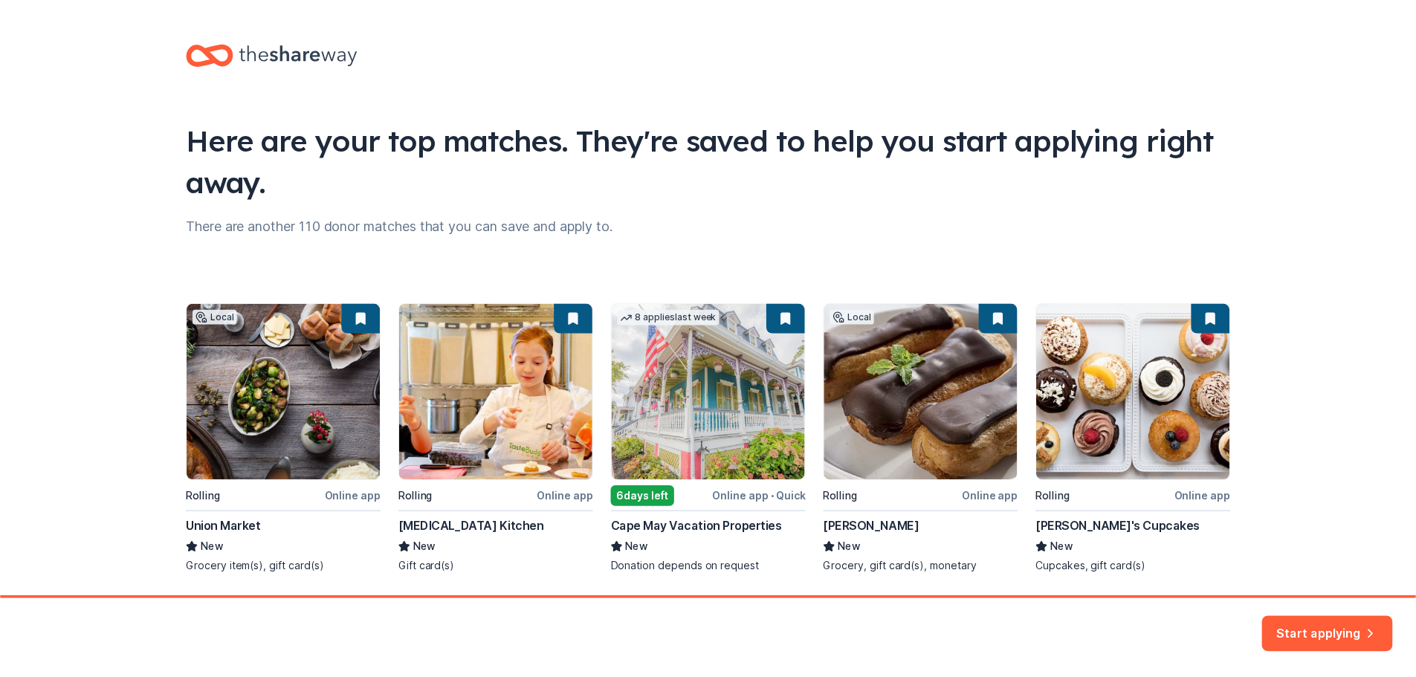
scroll to position [49, 0]
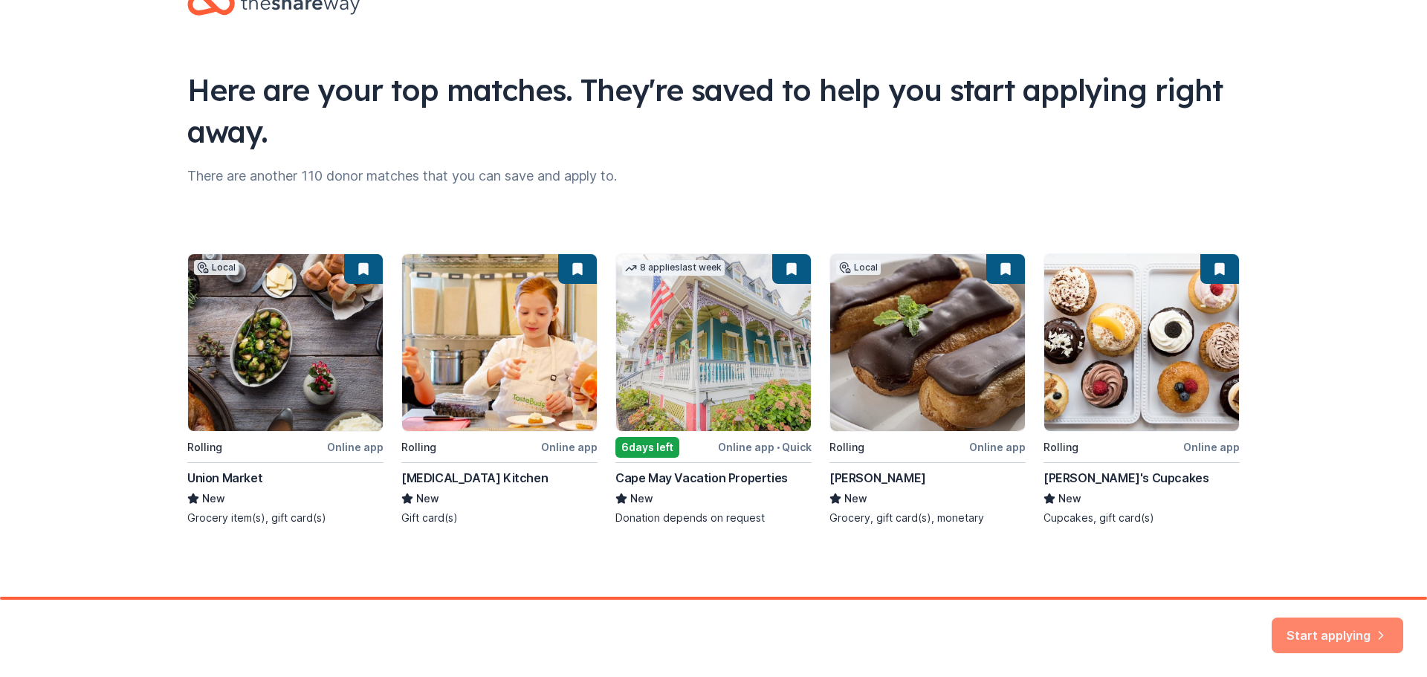
click at [1298, 626] on button "Start applying" at bounding box center [1337, 627] width 132 height 36
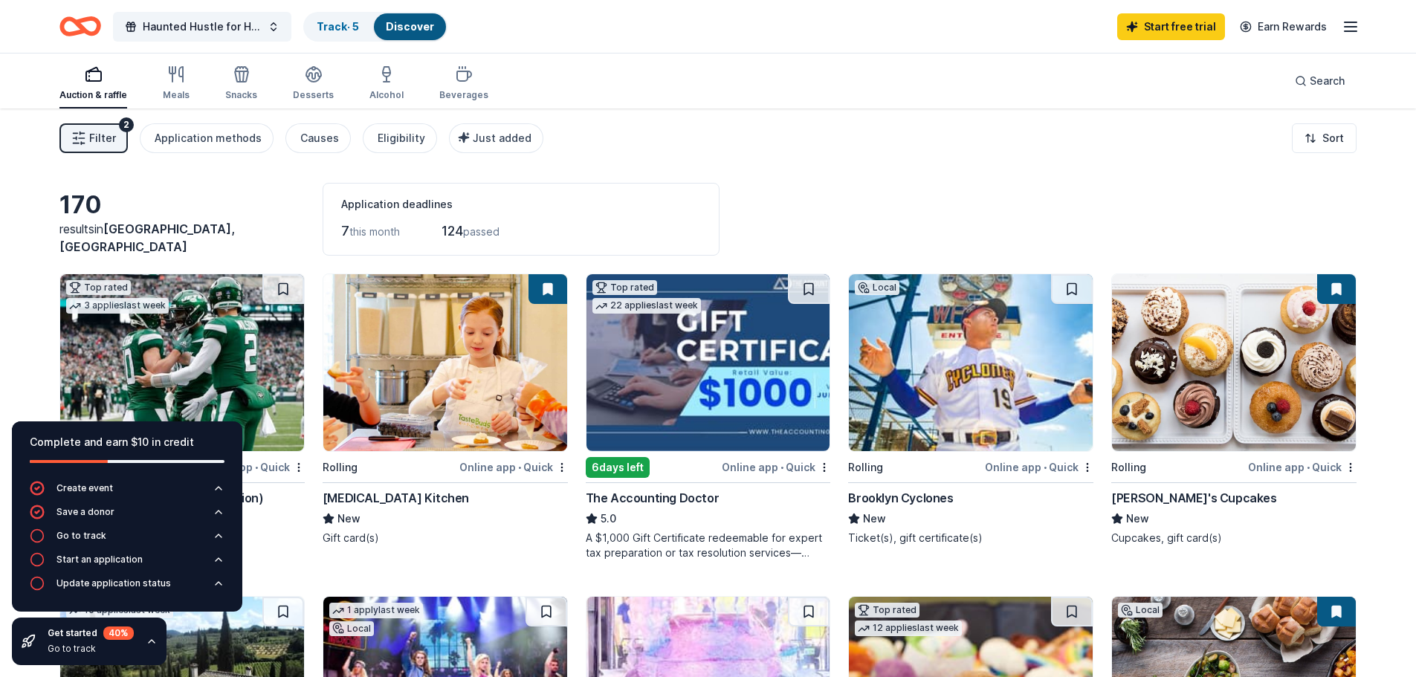
click at [251, 207] on div "170 results in [GEOGRAPHIC_DATA], [GEOGRAPHIC_DATA] Application deadlines 7 thi…" at bounding box center [707, 219] width 1297 height 73
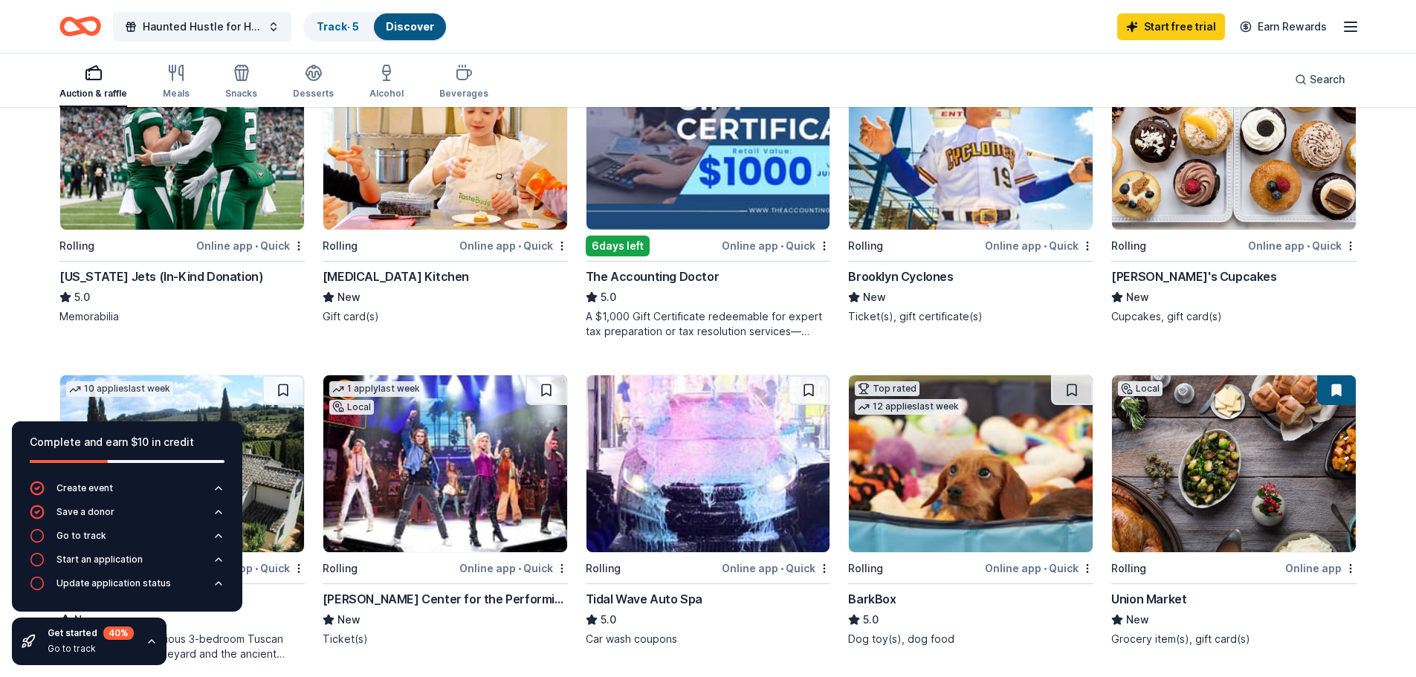
click at [106, 383] on div "10 applies last week" at bounding box center [119, 389] width 107 height 16
